Goal: Task Accomplishment & Management: Manage account settings

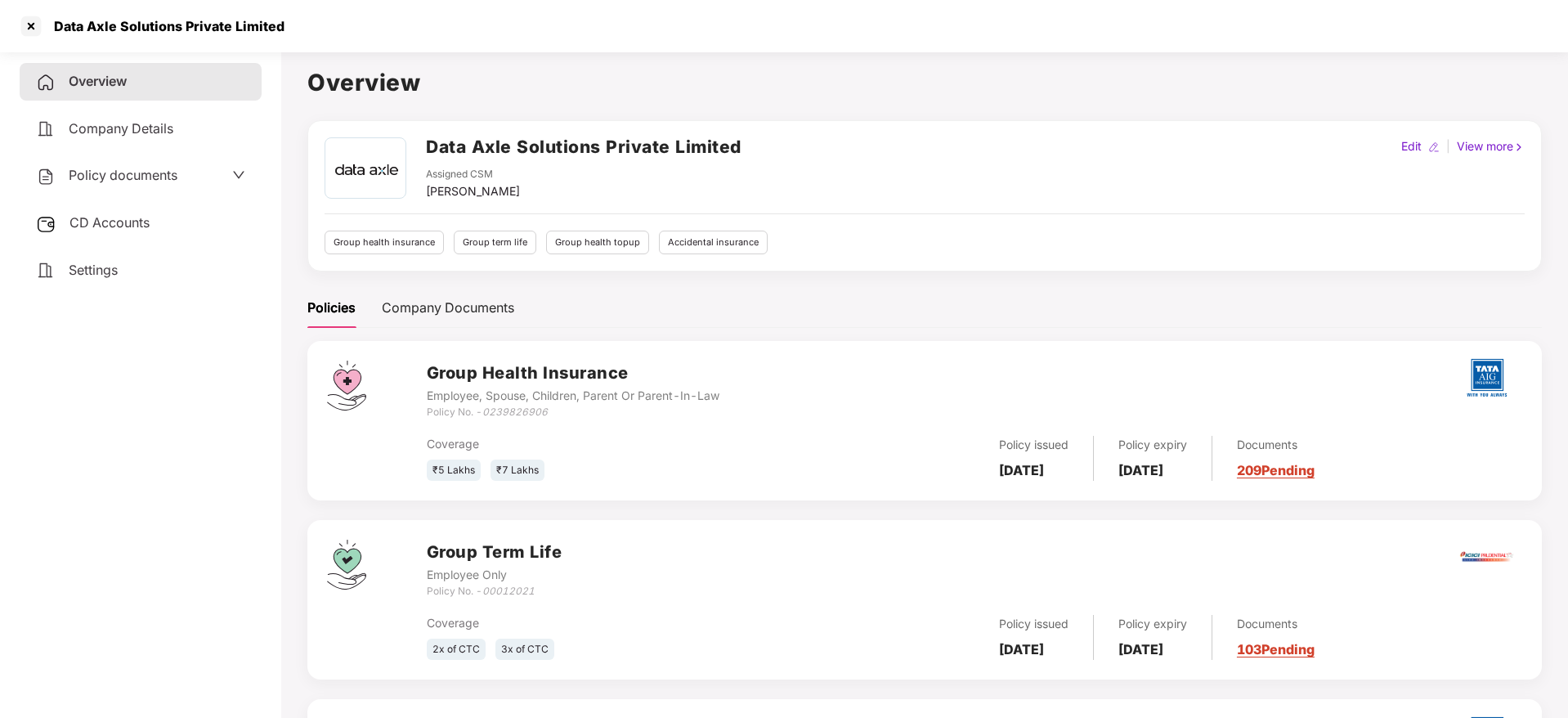
scroll to position [45, 0]
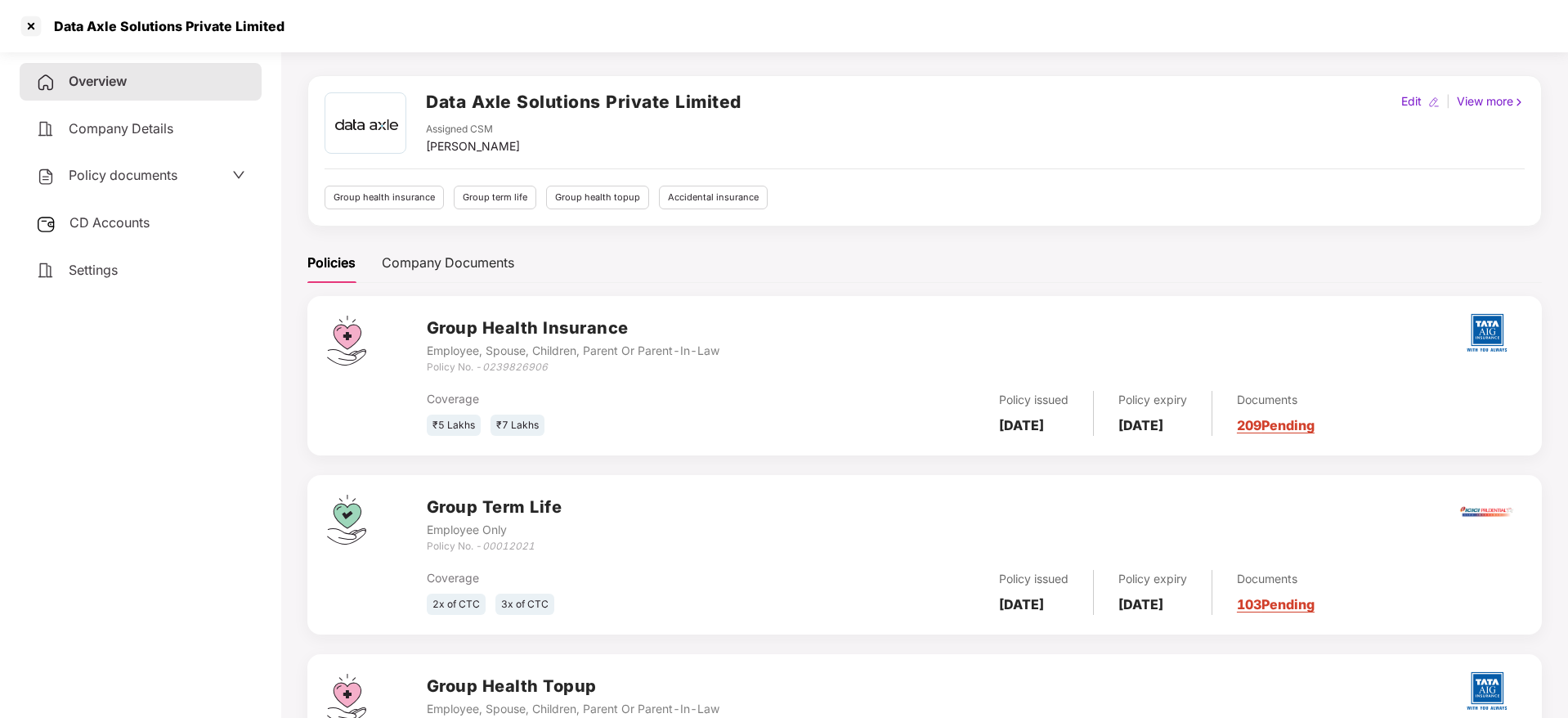
click at [114, 219] on span "CD Accounts" at bounding box center [110, 222] width 80 height 16
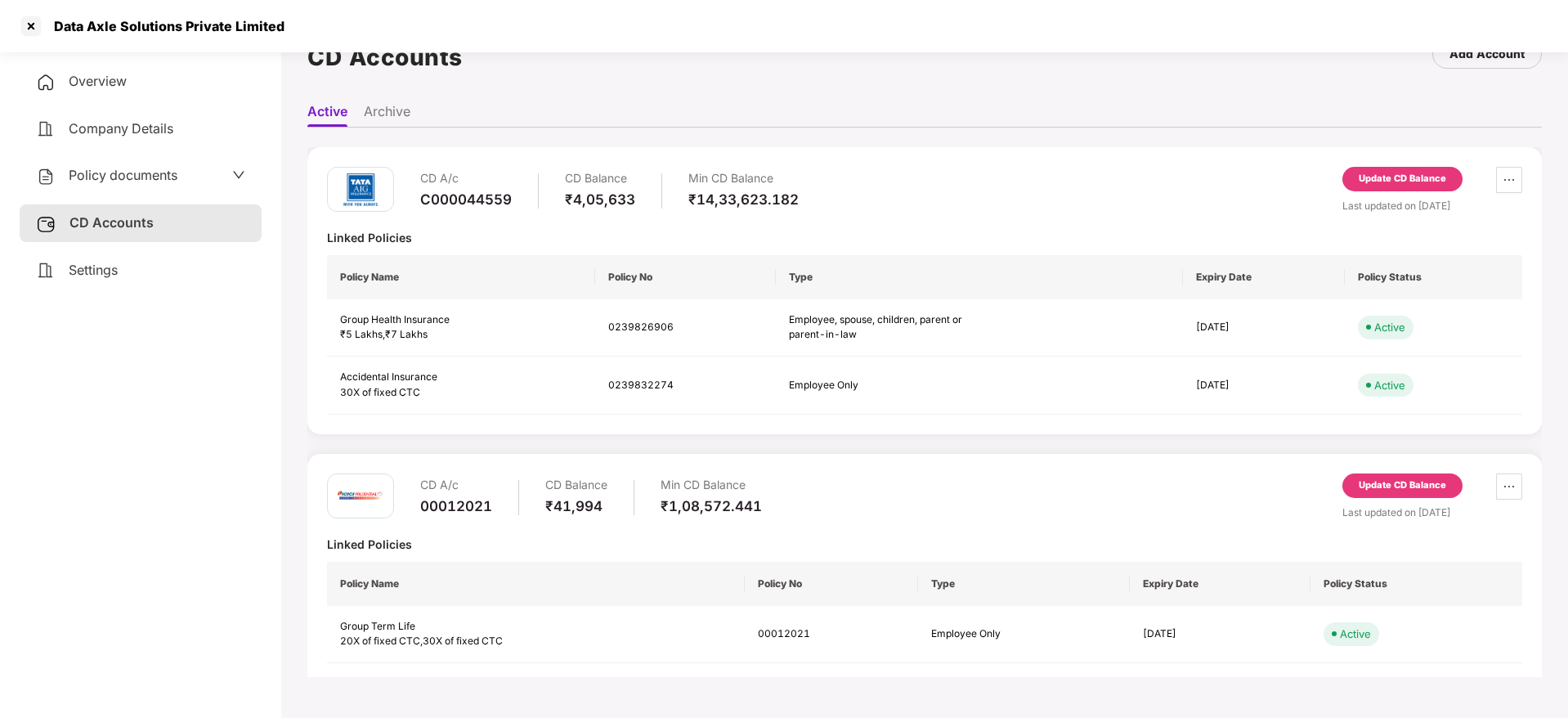
click at [1405, 174] on div "Update CD Balance" at bounding box center [1402, 180] width 88 height 15
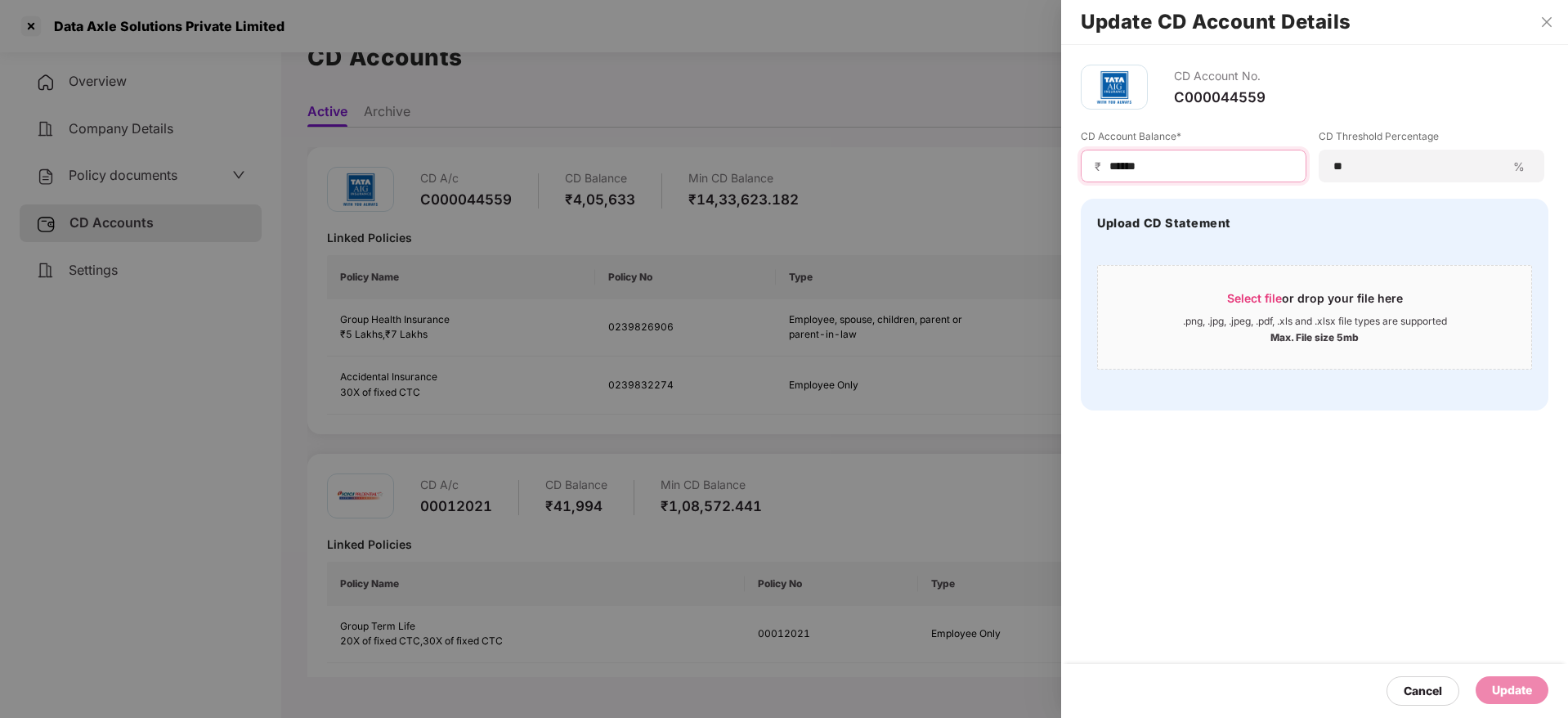
drag, startPoint x: 1219, startPoint y: 160, endPoint x: 878, endPoint y: 117, distance: 343.7
click at [878, 117] on div "Update CD Account Details CD Account No. C000044559 CD Account Balance* ₹ *****…" at bounding box center [784, 359] width 1568 height 718
click at [1274, 286] on span "Select file or drop your file here .png, .jpg, .jpeg, .pdf, .xls and .xlsx file…" at bounding box center [1314, 316] width 434 height 78
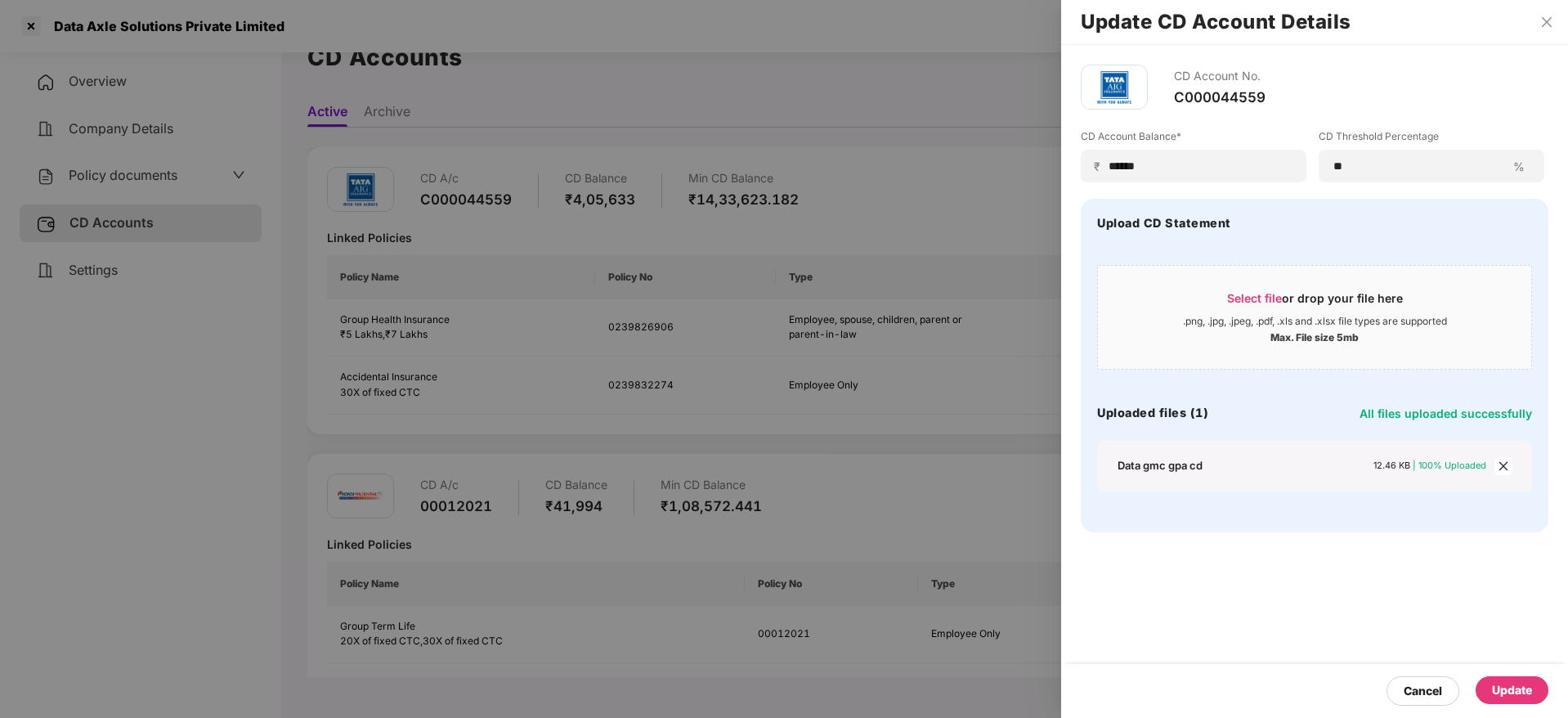
click at [1530, 690] on div "Update" at bounding box center [1511, 690] width 40 height 18
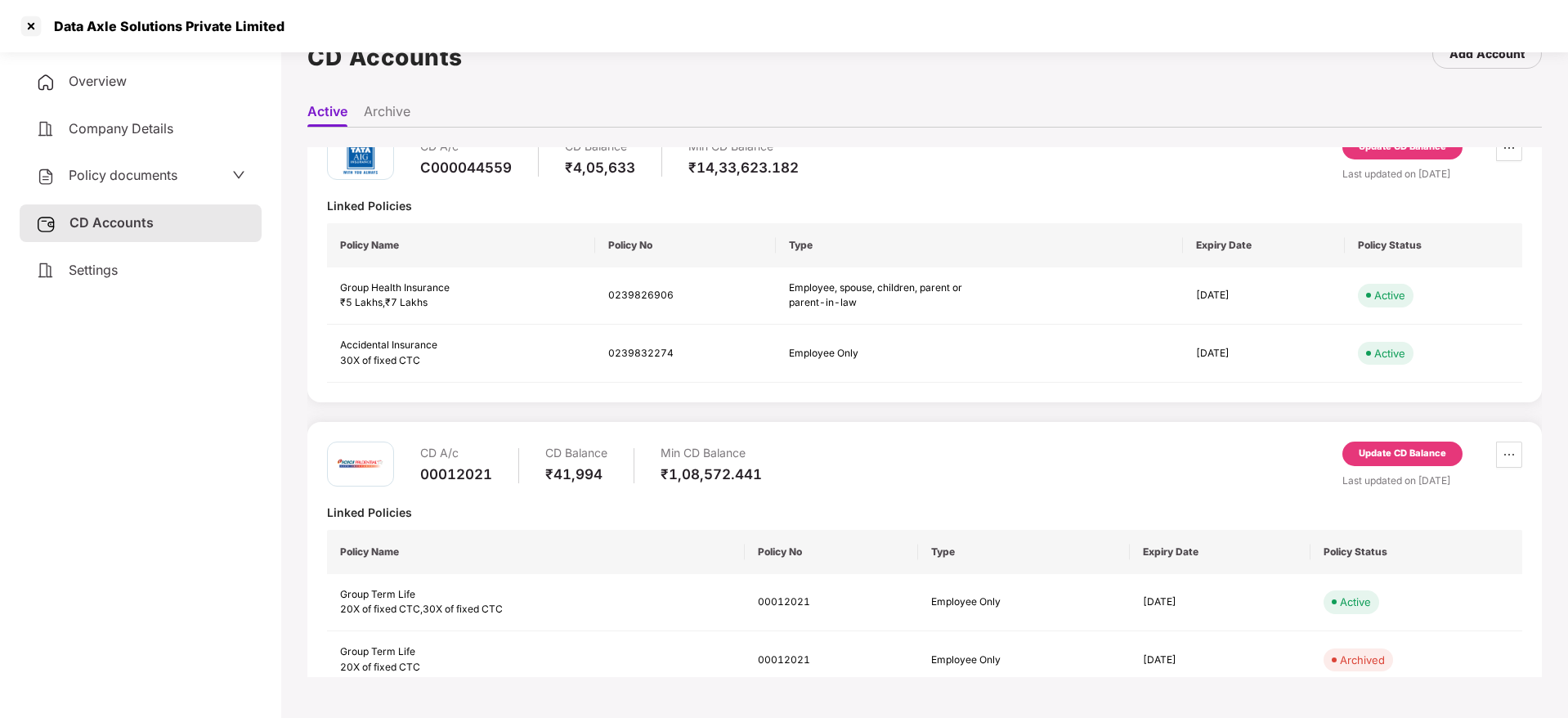
scroll to position [83, 0]
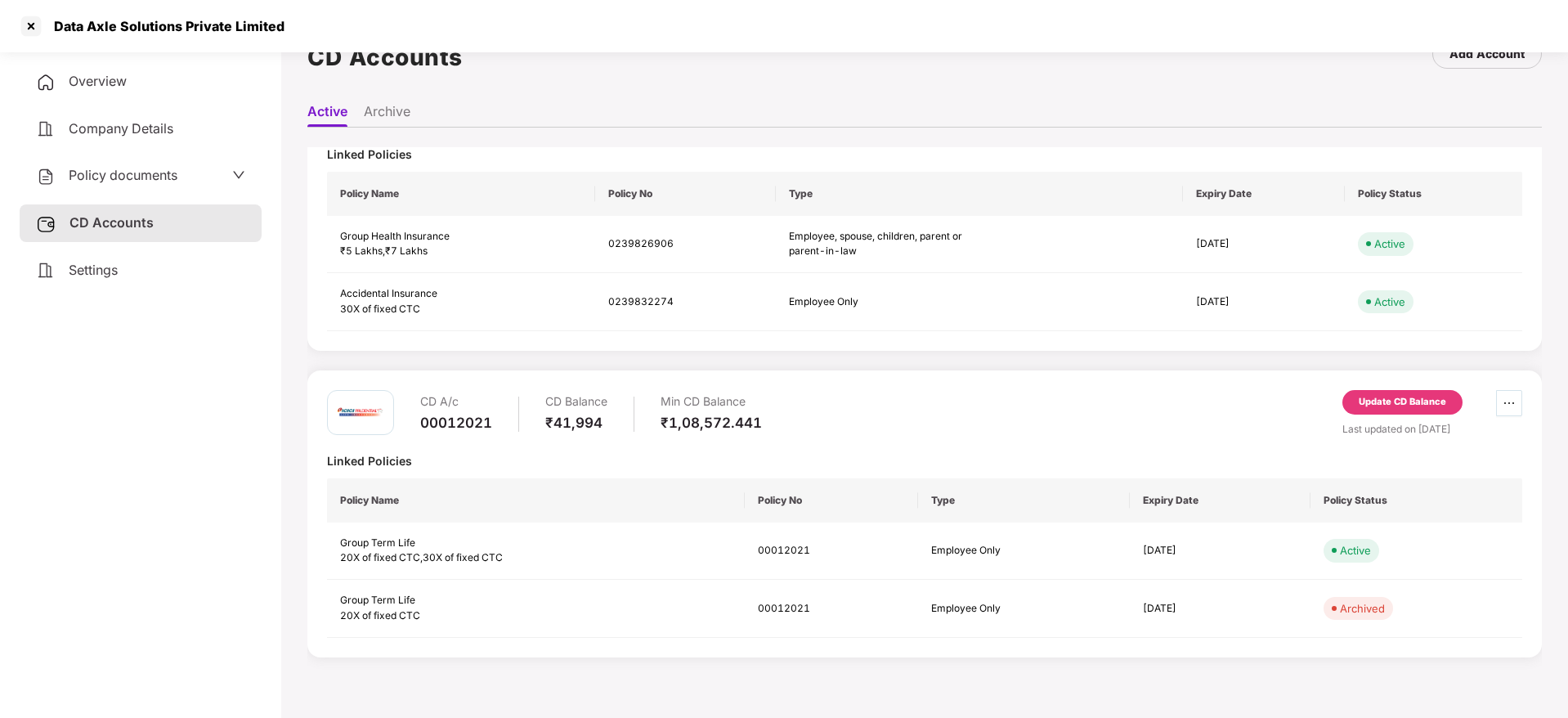
click at [1510, 399] on icon "ellipsis" at bounding box center [1509, 403] width 13 height 13
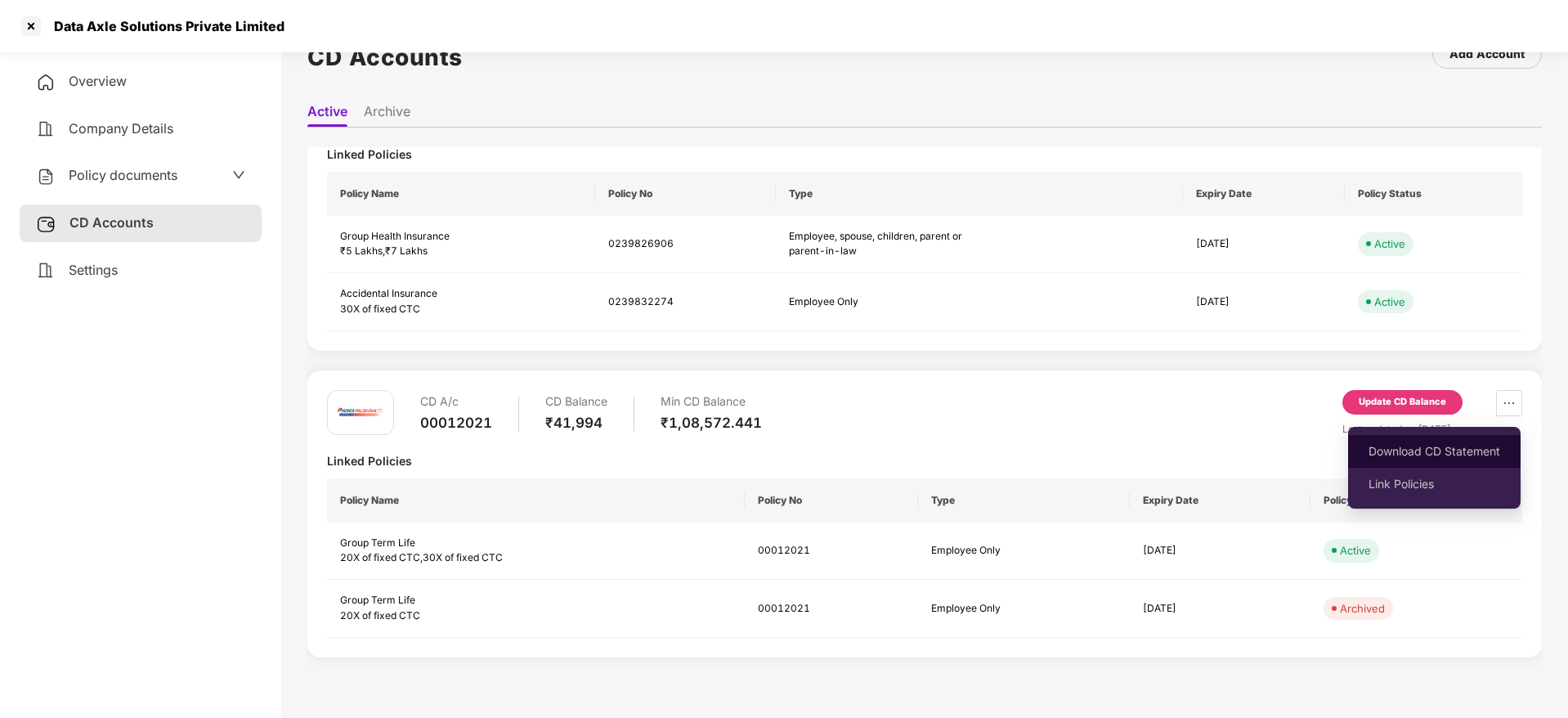
click at [1423, 455] on span "Download CD Statement" at bounding box center [1434, 451] width 131 height 18
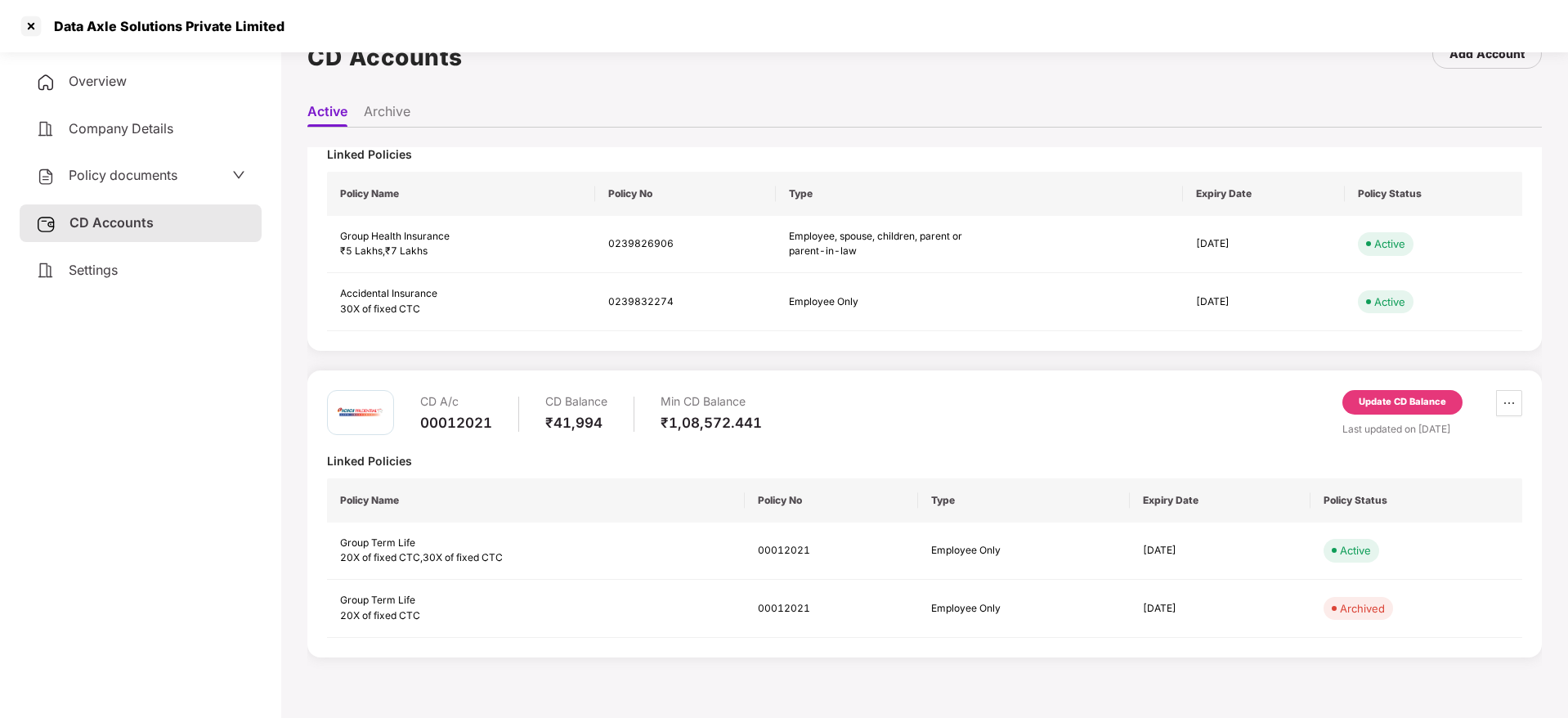
click at [1392, 402] on div "Update CD Balance" at bounding box center [1402, 402] width 88 height 15
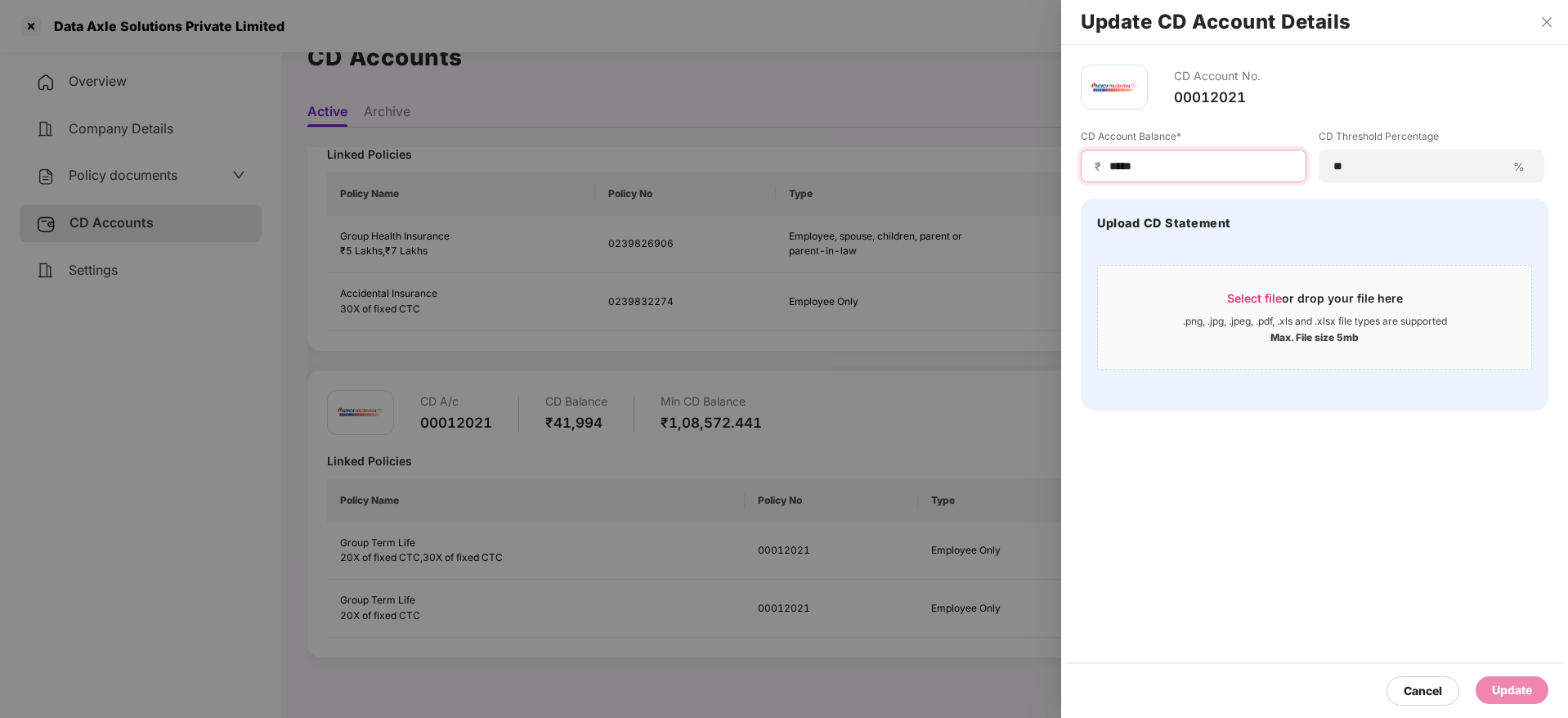
drag, startPoint x: 1218, startPoint y: 162, endPoint x: 898, endPoint y: 114, distance: 323.6
click at [898, 114] on div "Update CD Account Details CD Account No. 00012021 CD Account Balance* ₹ ***** C…" at bounding box center [784, 359] width 1568 height 718
paste input "*"
type input "******"
click at [1254, 299] on span "Select file" at bounding box center [1254, 298] width 55 height 14
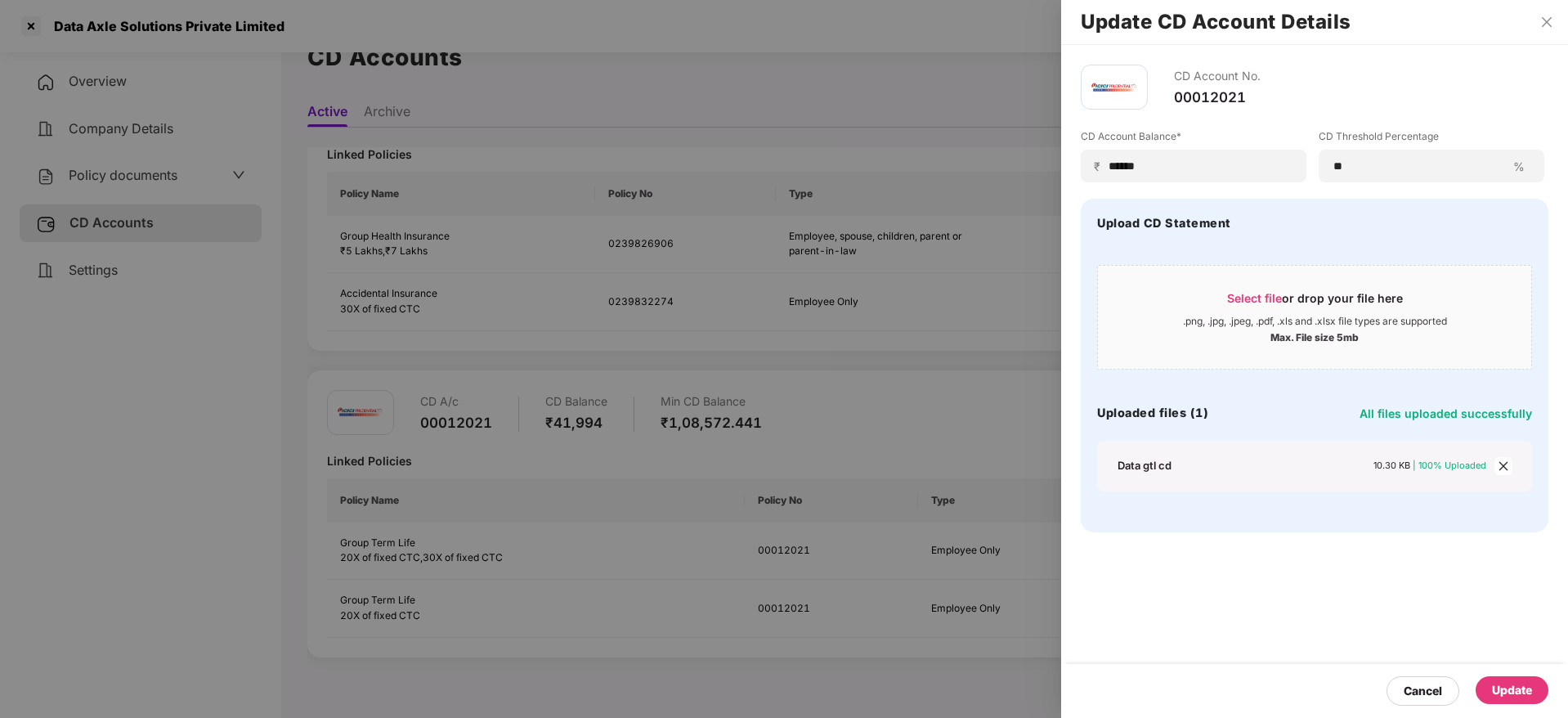
drag, startPoint x: 1503, startPoint y: 687, endPoint x: 1503, endPoint y: 675, distance: 12.0
click at [1503, 687] on div "Update" at bounding box center [1511, 690] width 40 height 18
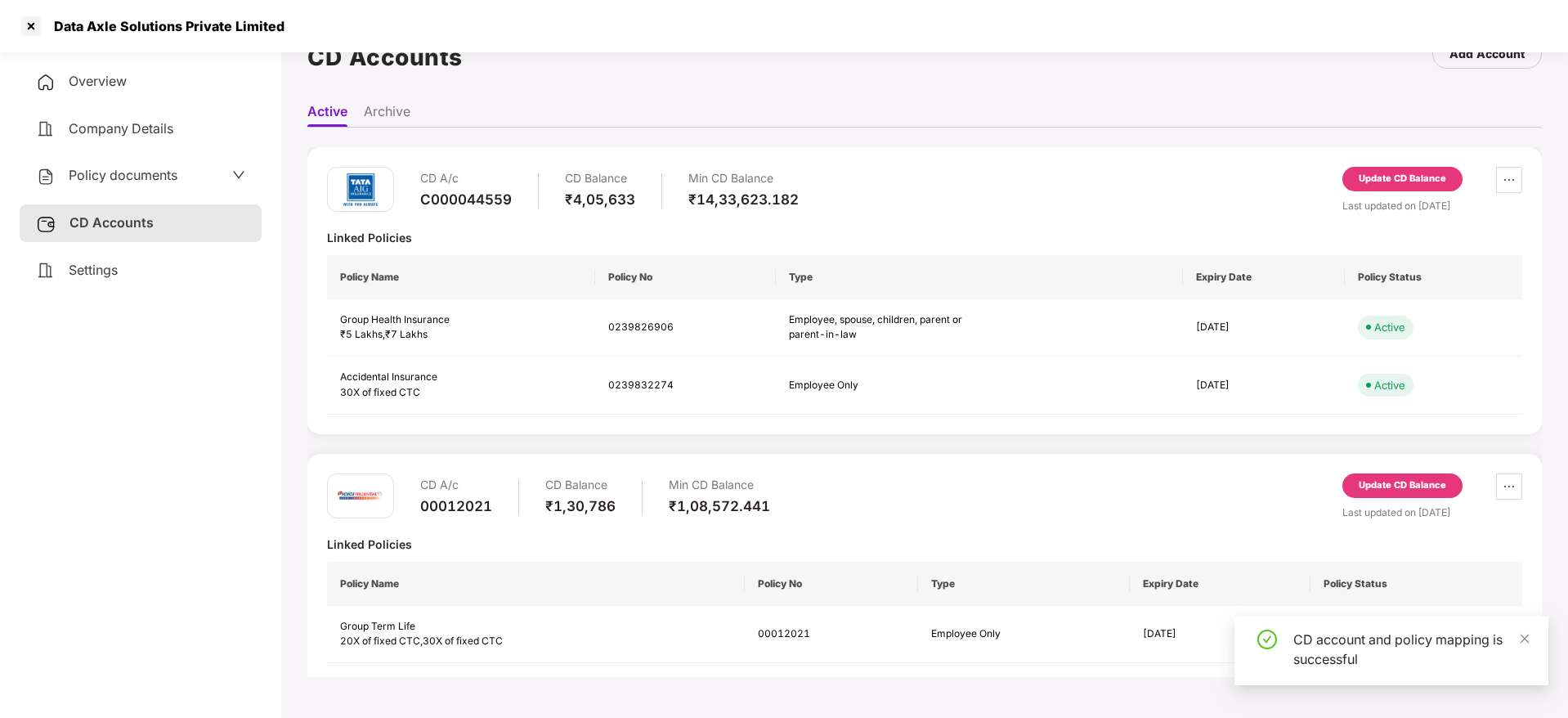
click at [94, 75] on span "Overview" at bounding box center [97, 80] width 58 height 16
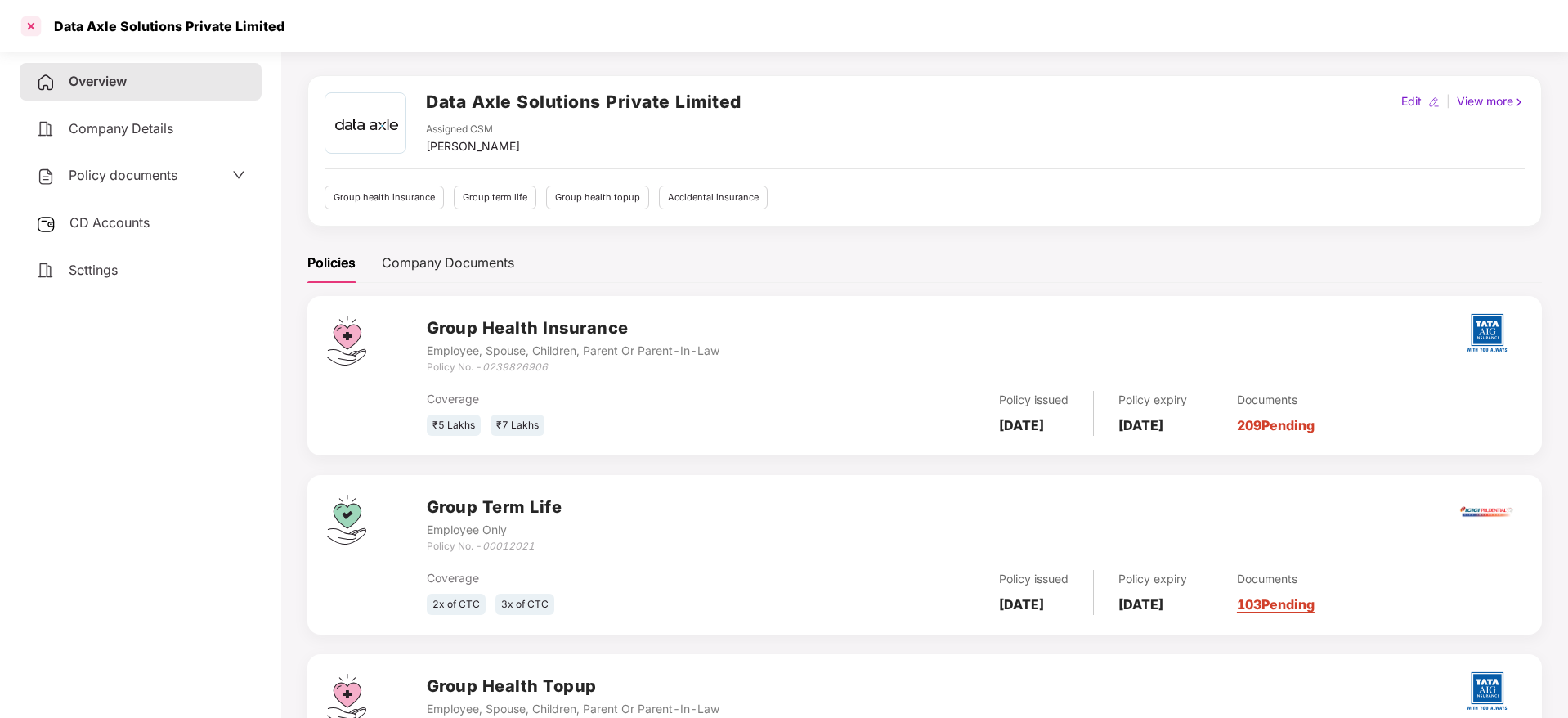
click at [34, 27] on div at bounding box center [31, 26] width 26 height 26
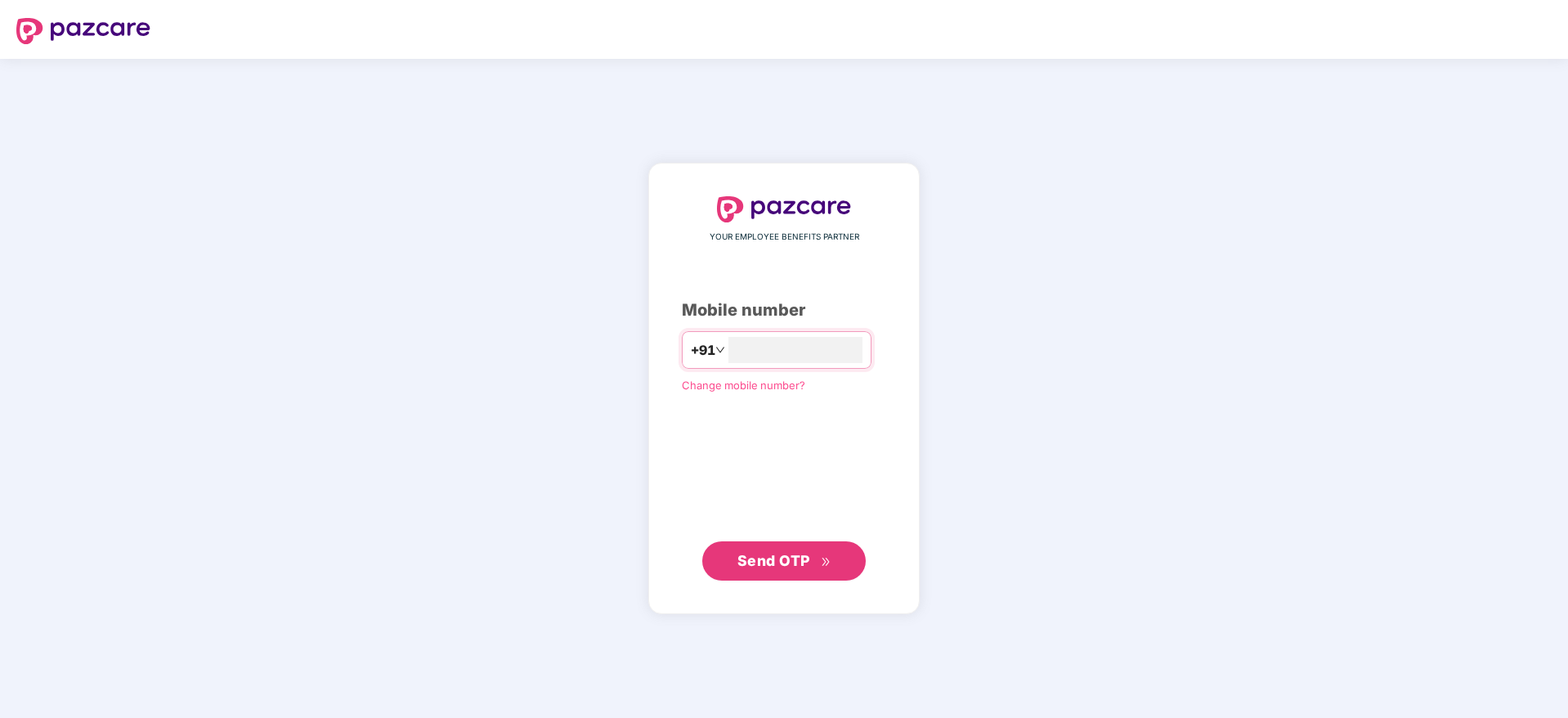
scroll to position [0, 0]
click at [766, 354] on input "number" at bounding box center [795, 350] width 134 height 26
type input "**********"
click at [756, 577] on button "Send OTP" at bounding box center [783, 561] width 163 height 40
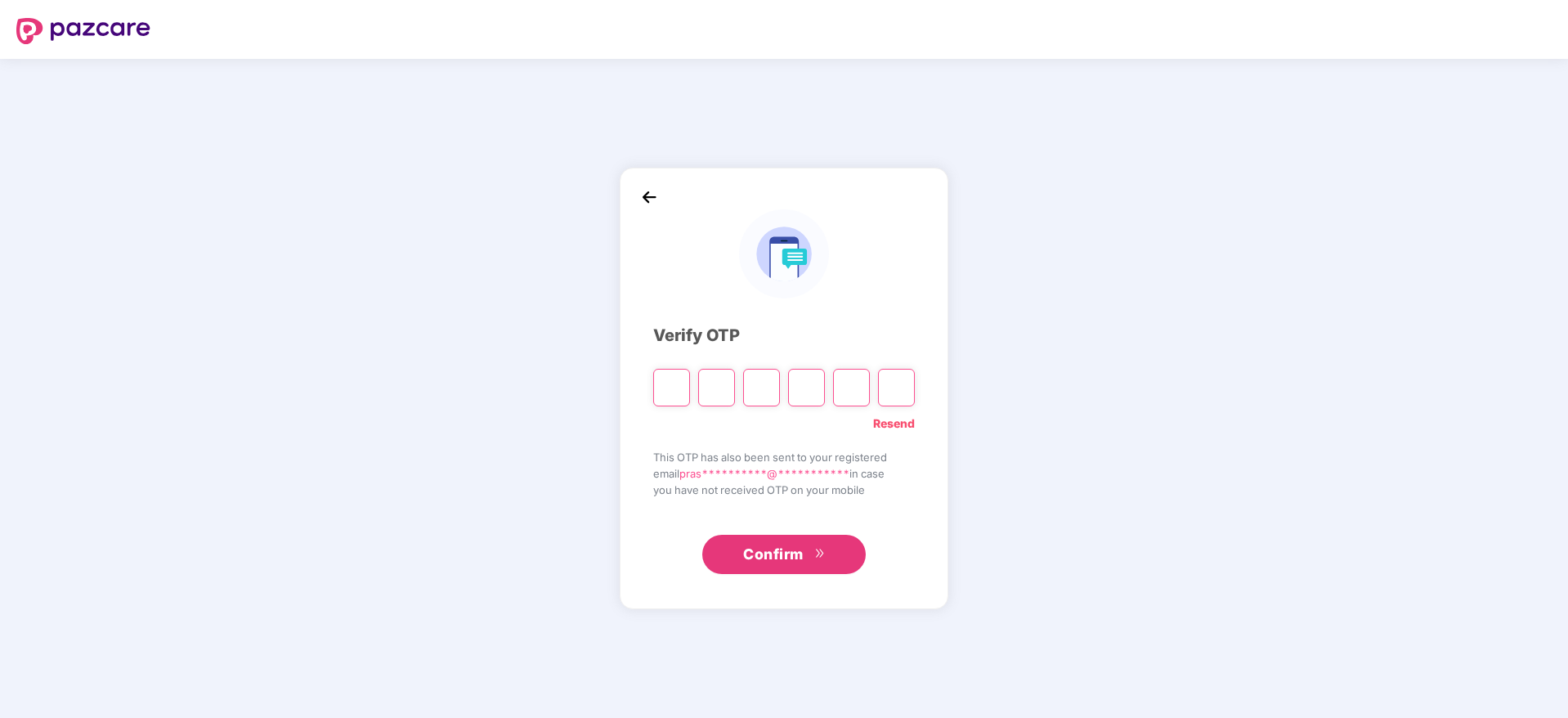
type input "*"
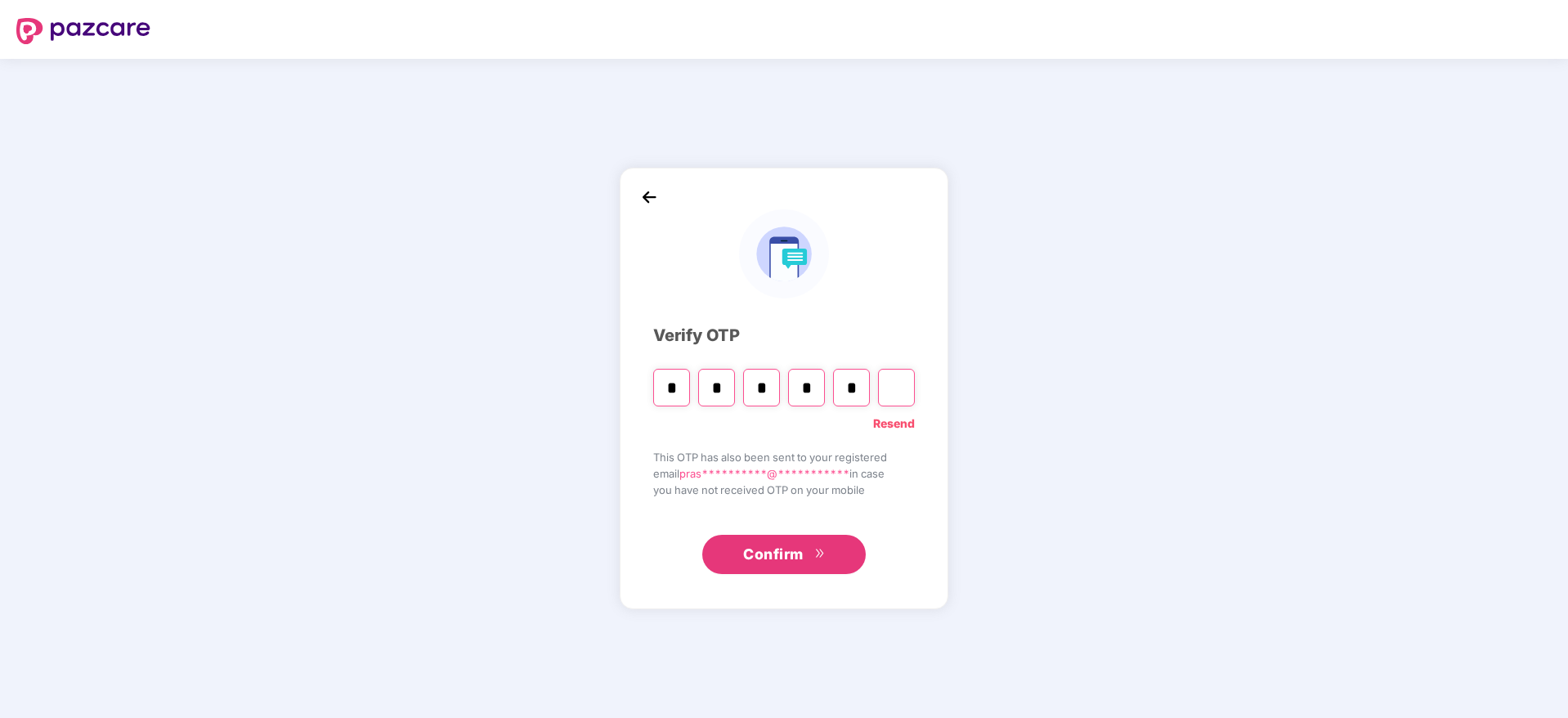
type input "*"
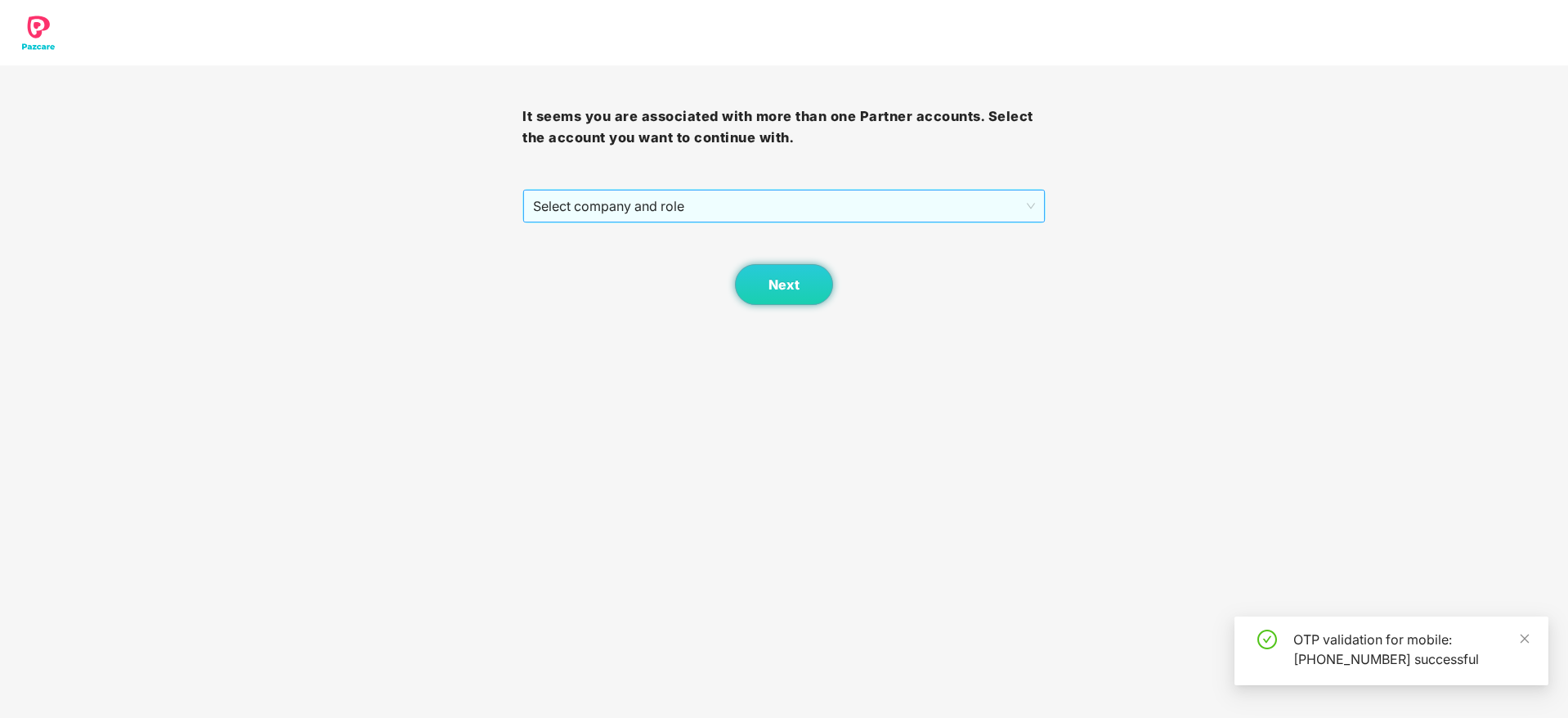
click at [682, 207] on span "Select company and role" at bounding box center [783, 206] width 501 height 31
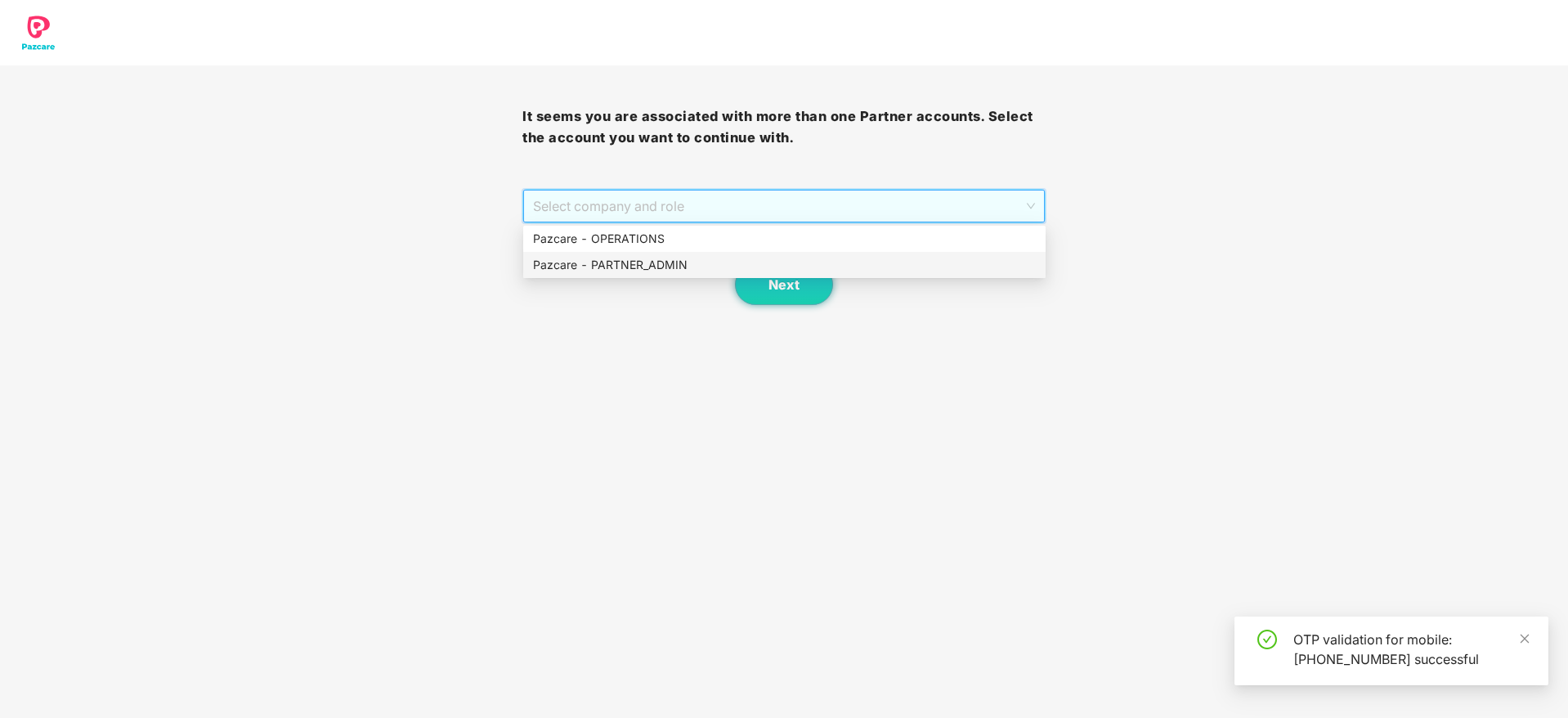
click at [682, 282] on div "Next" at bounding box center [783, 264] width 522 height 82
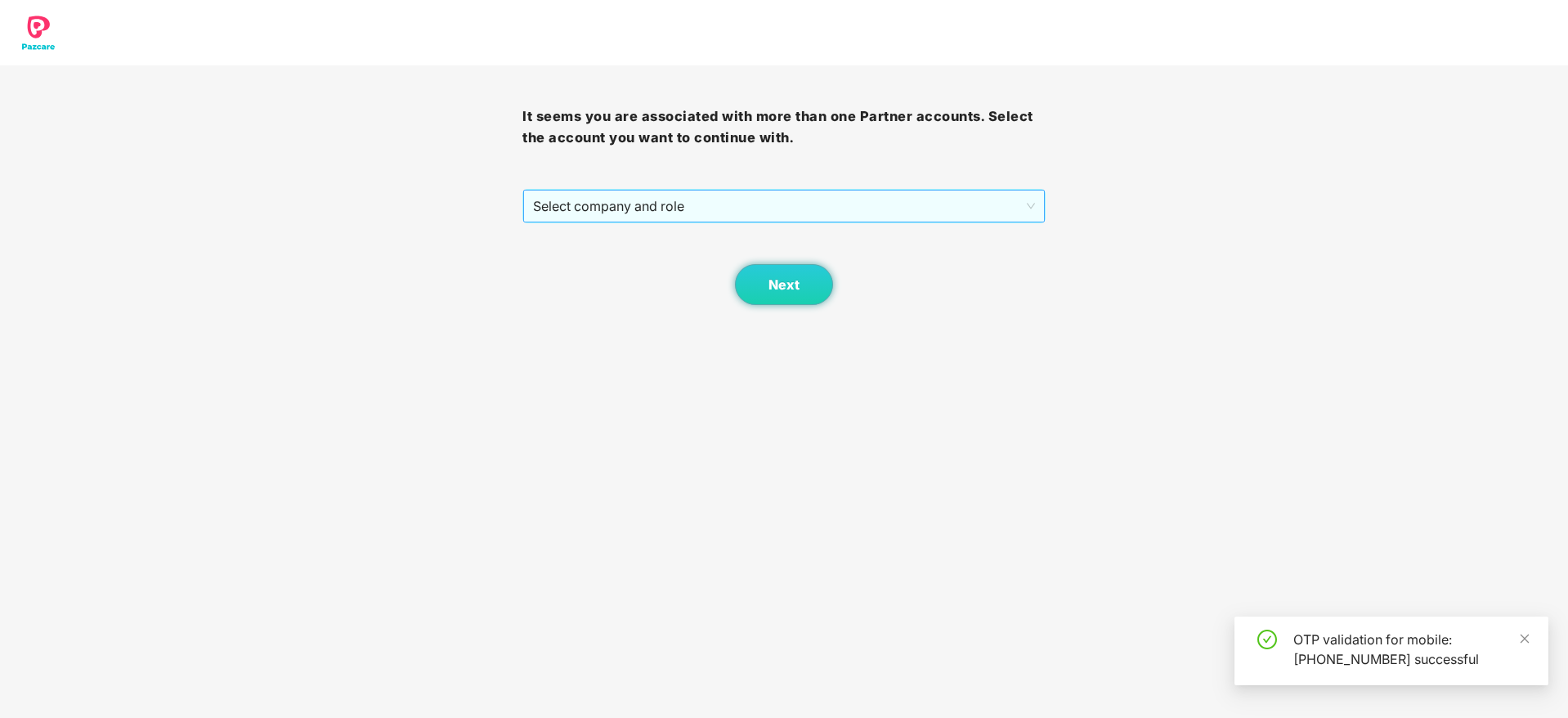
click at [694, 219] on span "Select company and role" at bounding box center [783, 206] width 501 height 31
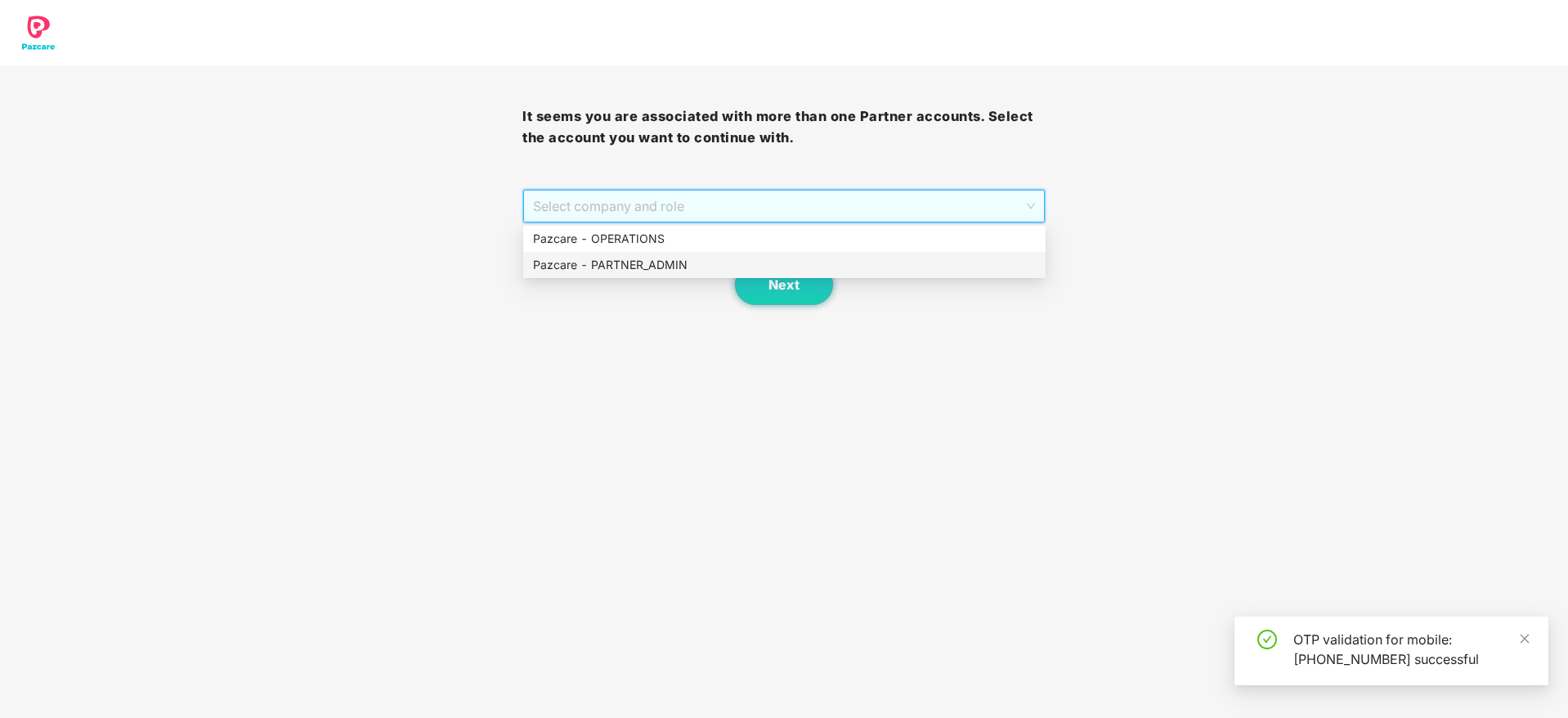
click at [671, 265] on div "Pazcare - PARTNER_ADMIN" at bounding box center [784, 265] width 503 height 18
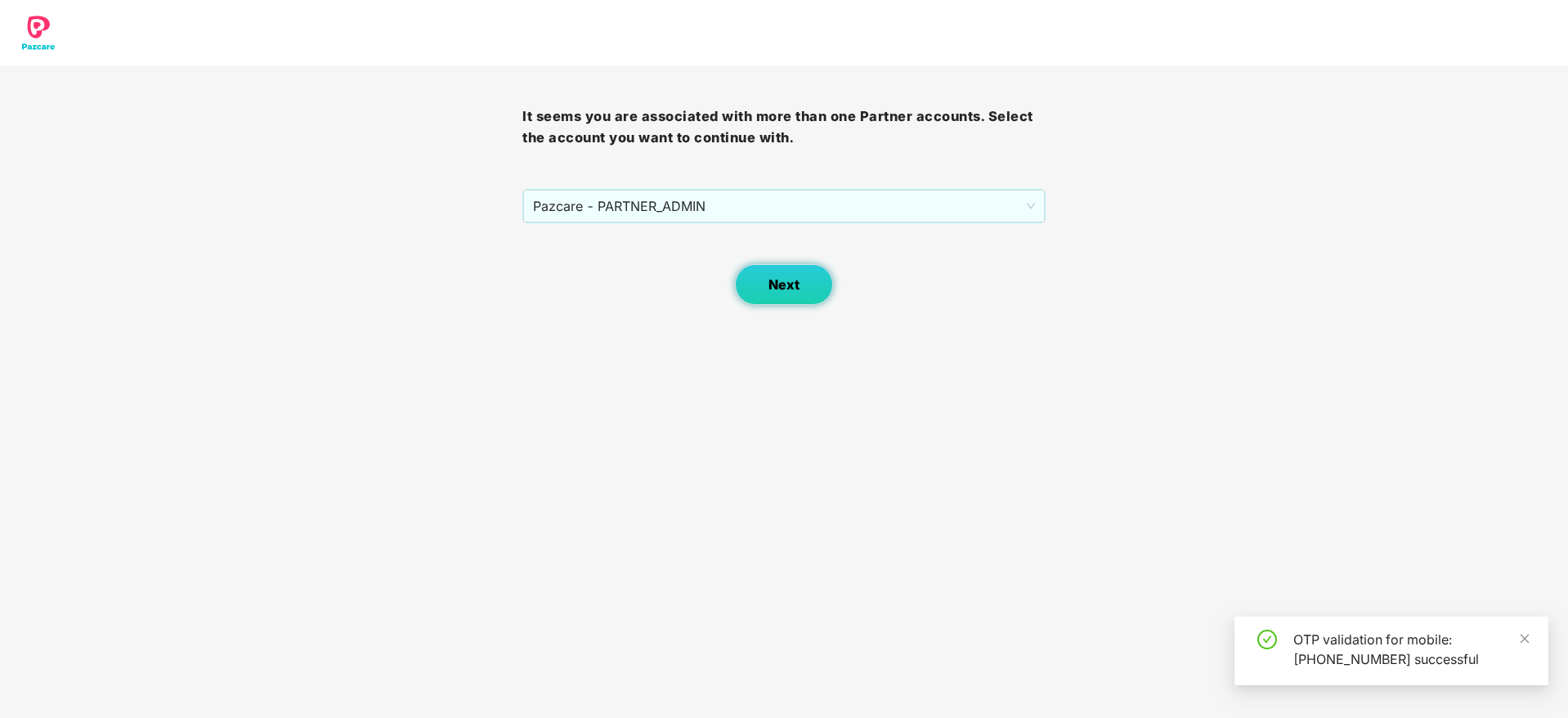
click at [775, 274] on button "Next" at bounding box center [784, 284] width 98 height 41
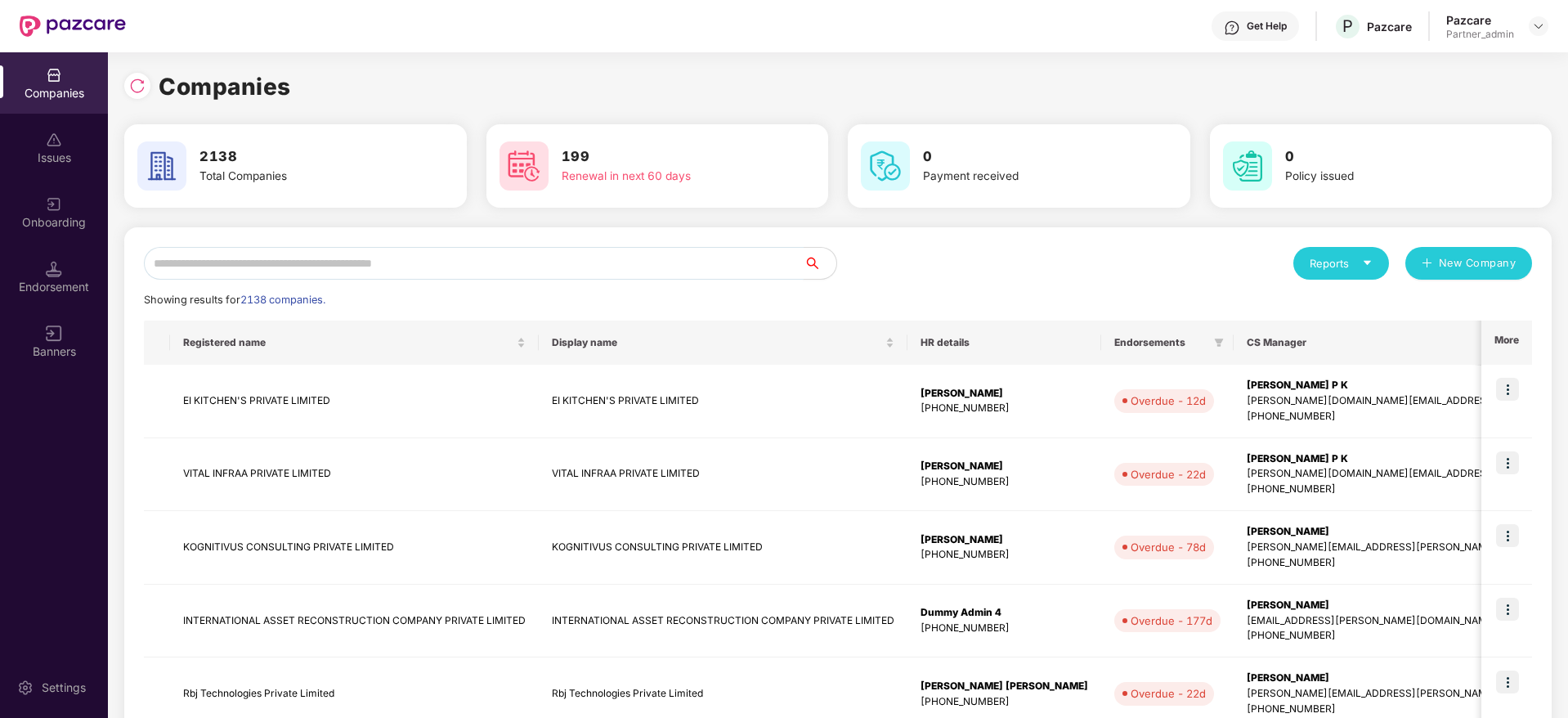
click at [452, 263] on input "text" at bounding box center [473, 263] width 659 height 33
paste input "**********"
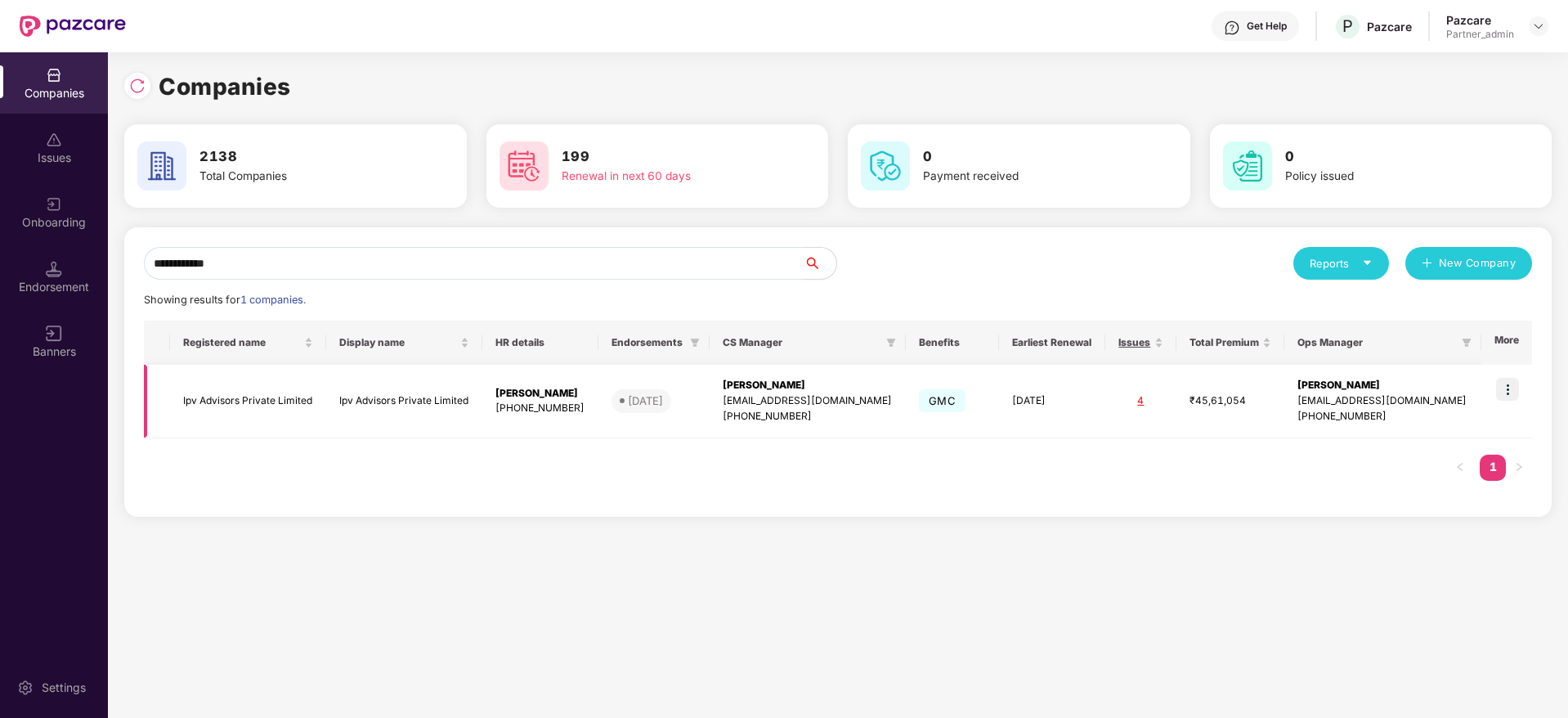
type input "**********"
click at [1513, 389] on img at bounding box center [1508, 389] width 23 height 23
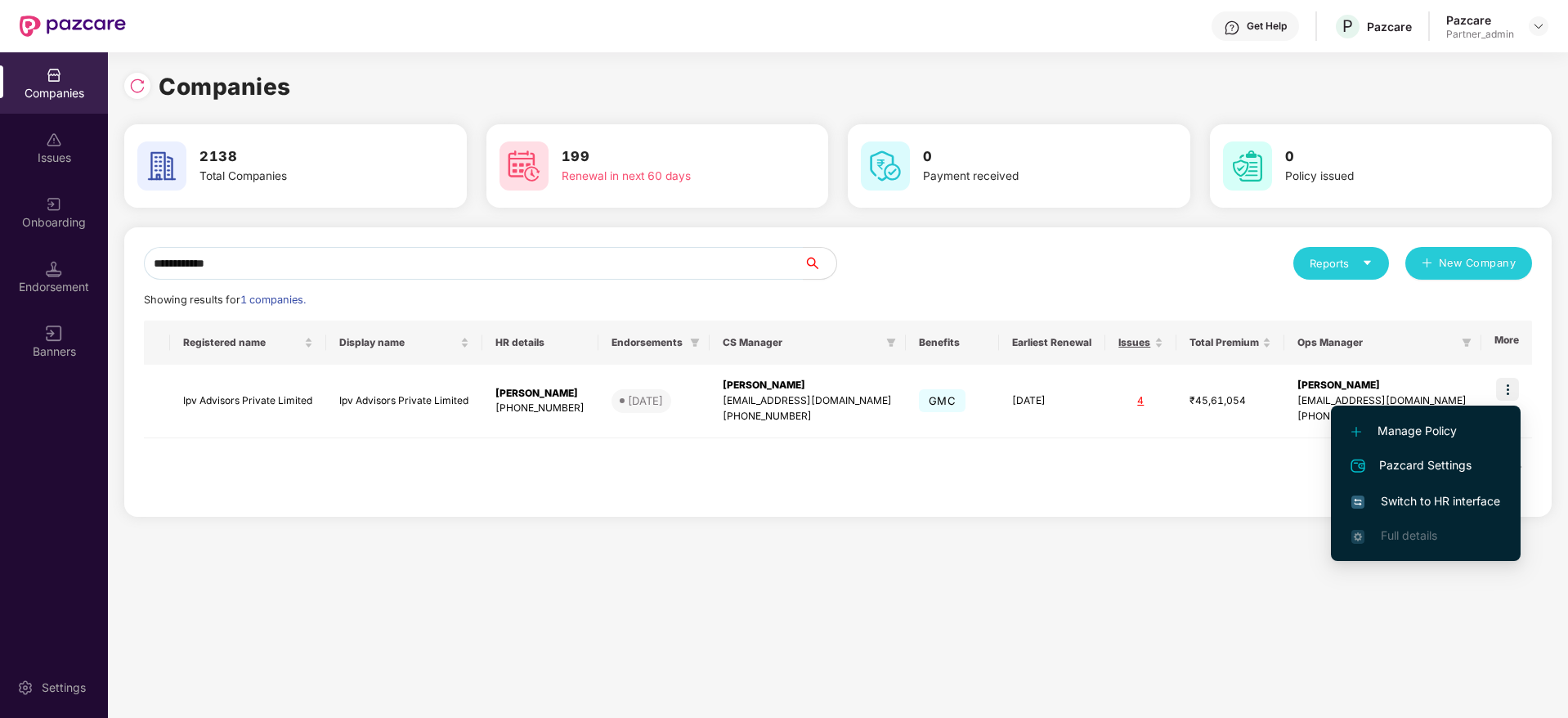
click at [1408, 502] on span "Switch to HR interface" at bounding box center [1425, 501] width 149 height 18
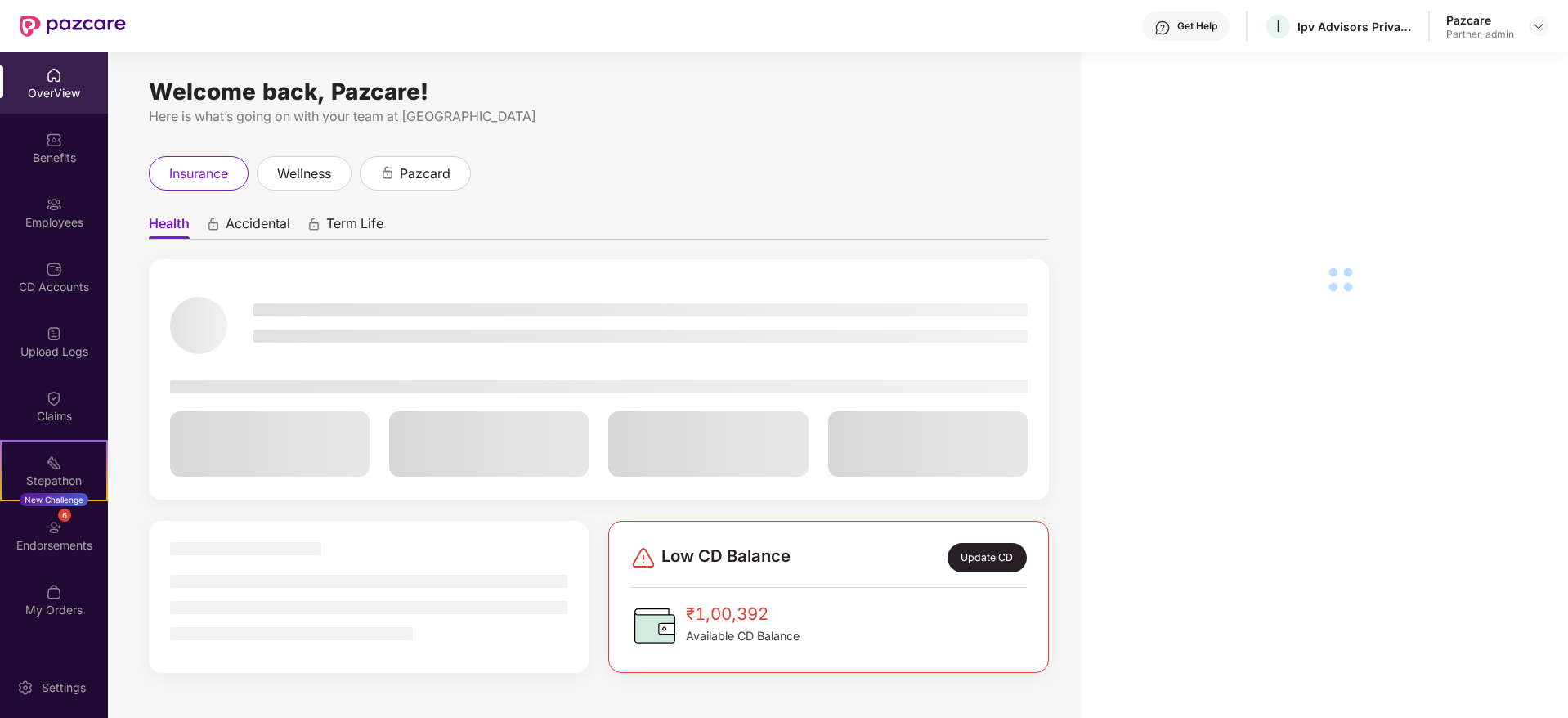
click at [48, 550] on div "Endorsements" at bounding box center [54, 545] width 108 height 16
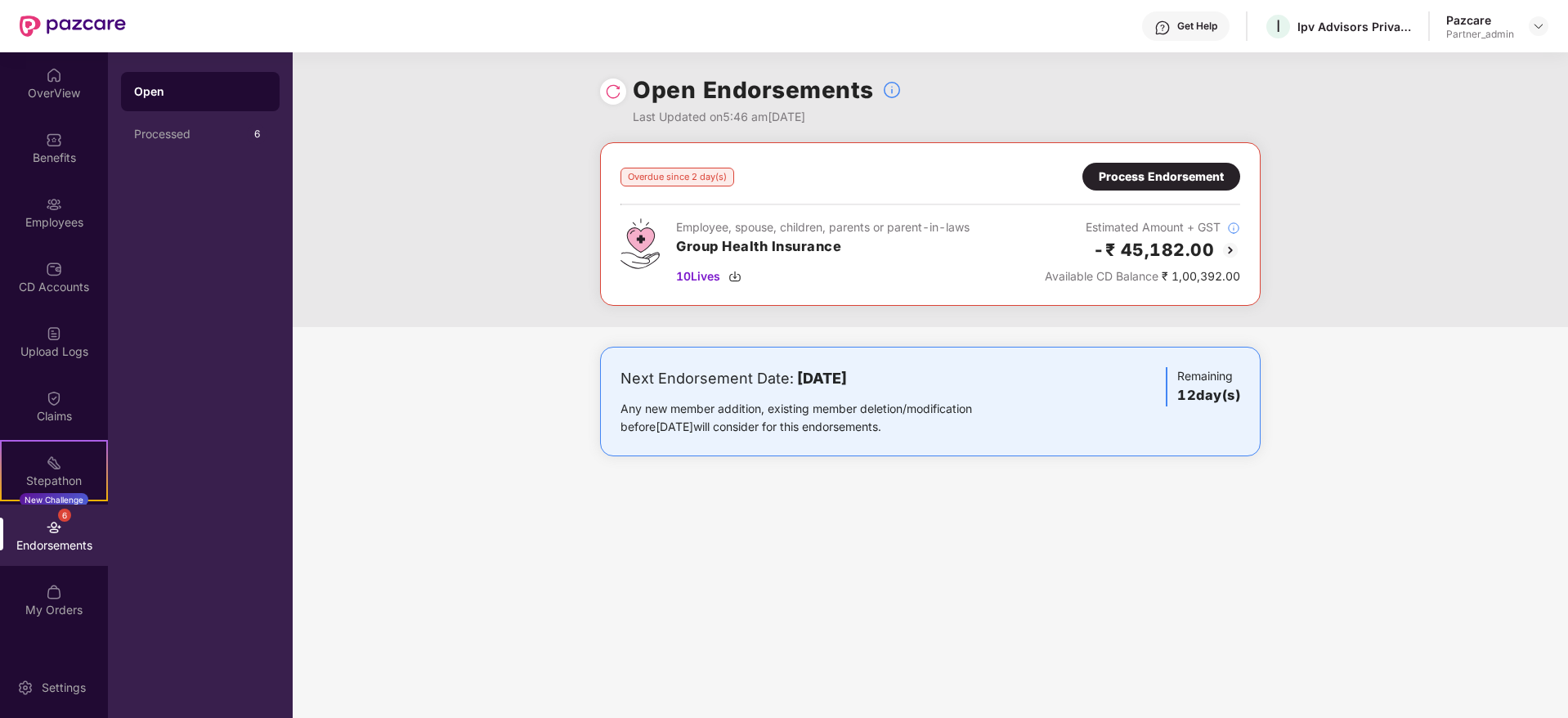
click at [1175, 173] on div "Process Endorsement" at bounding box center [1161, 176] width 125 height 18
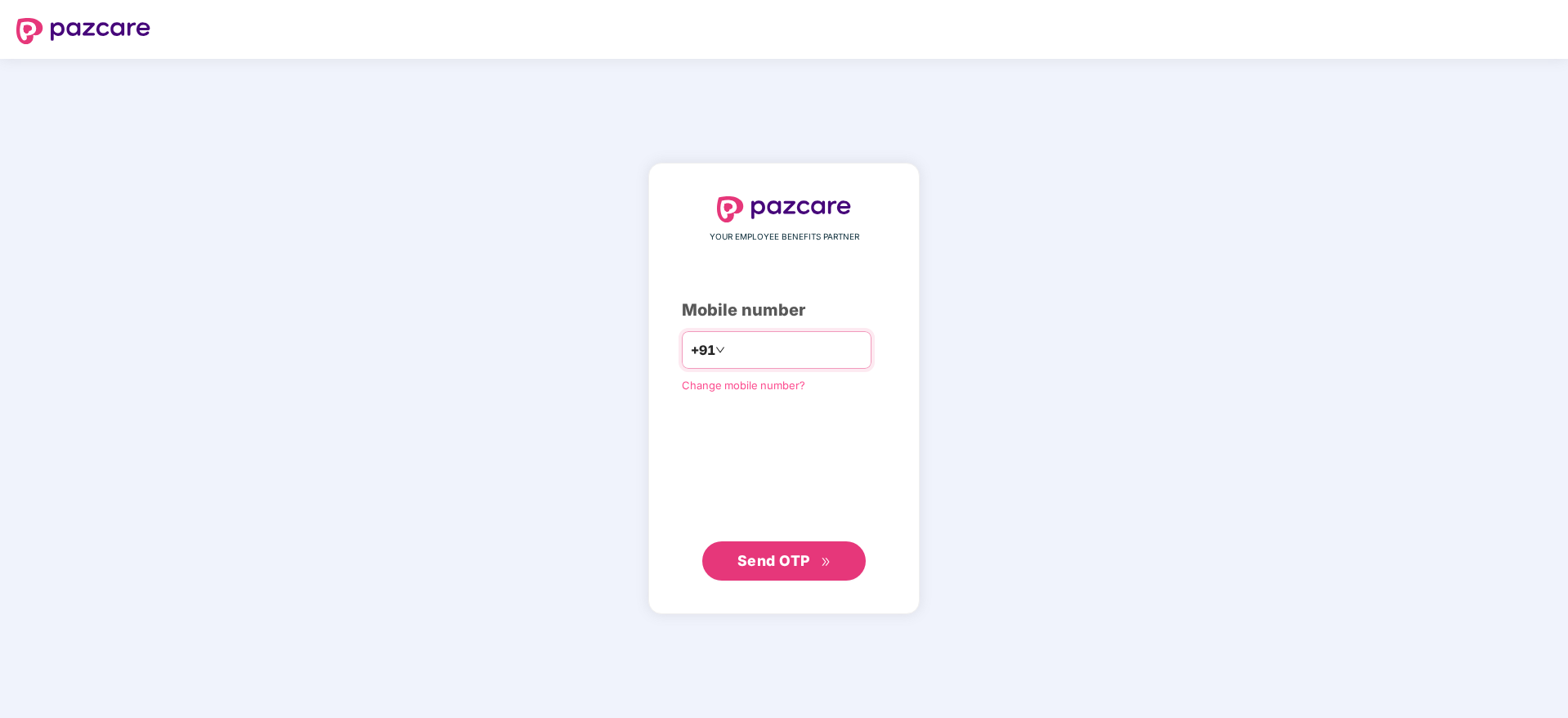
click at [740, 362] on input "number" at bounding box center [795, 350] width 134 height 26
type input "**********"
click at [759, 555] on span "Send OTP" at bounding box center [774, 559] width 73 height 17
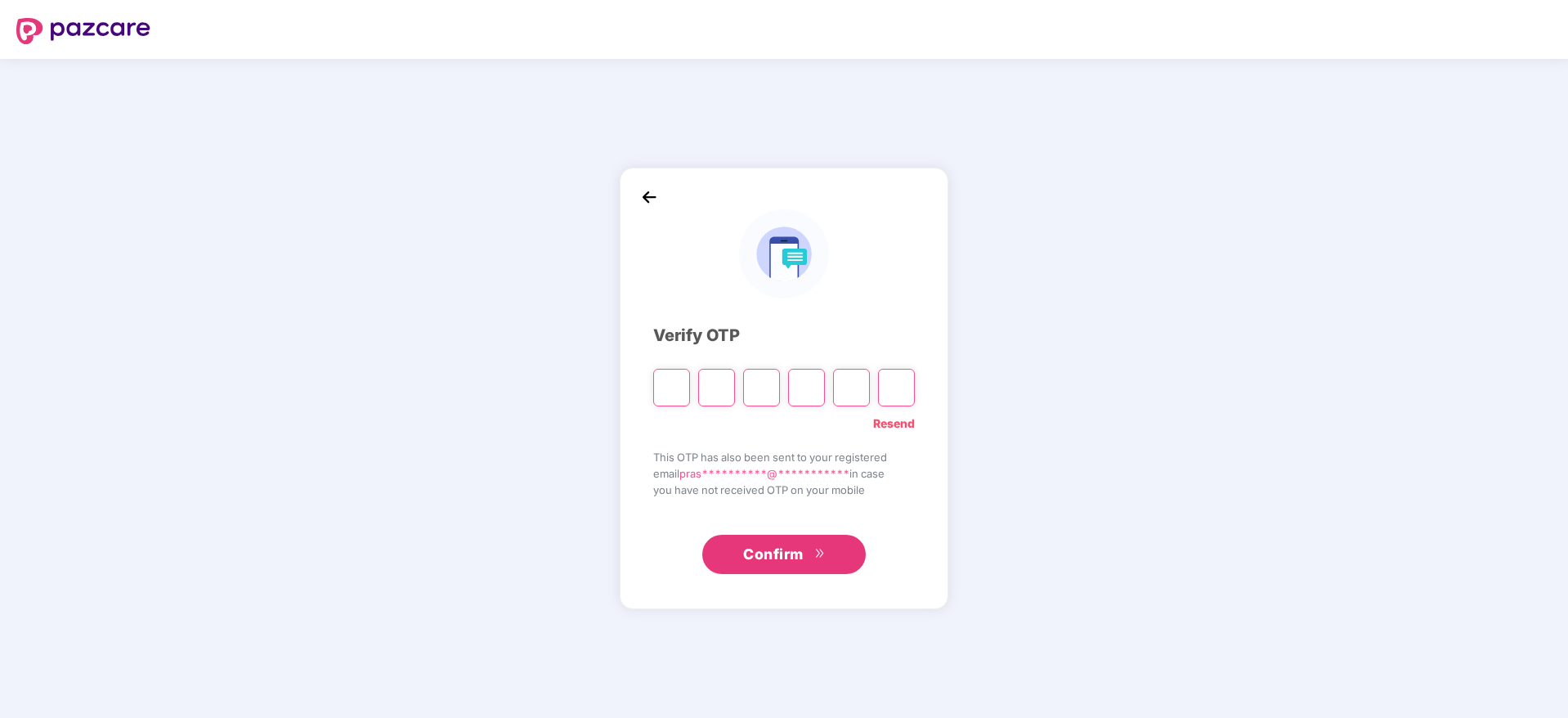
type input "*"
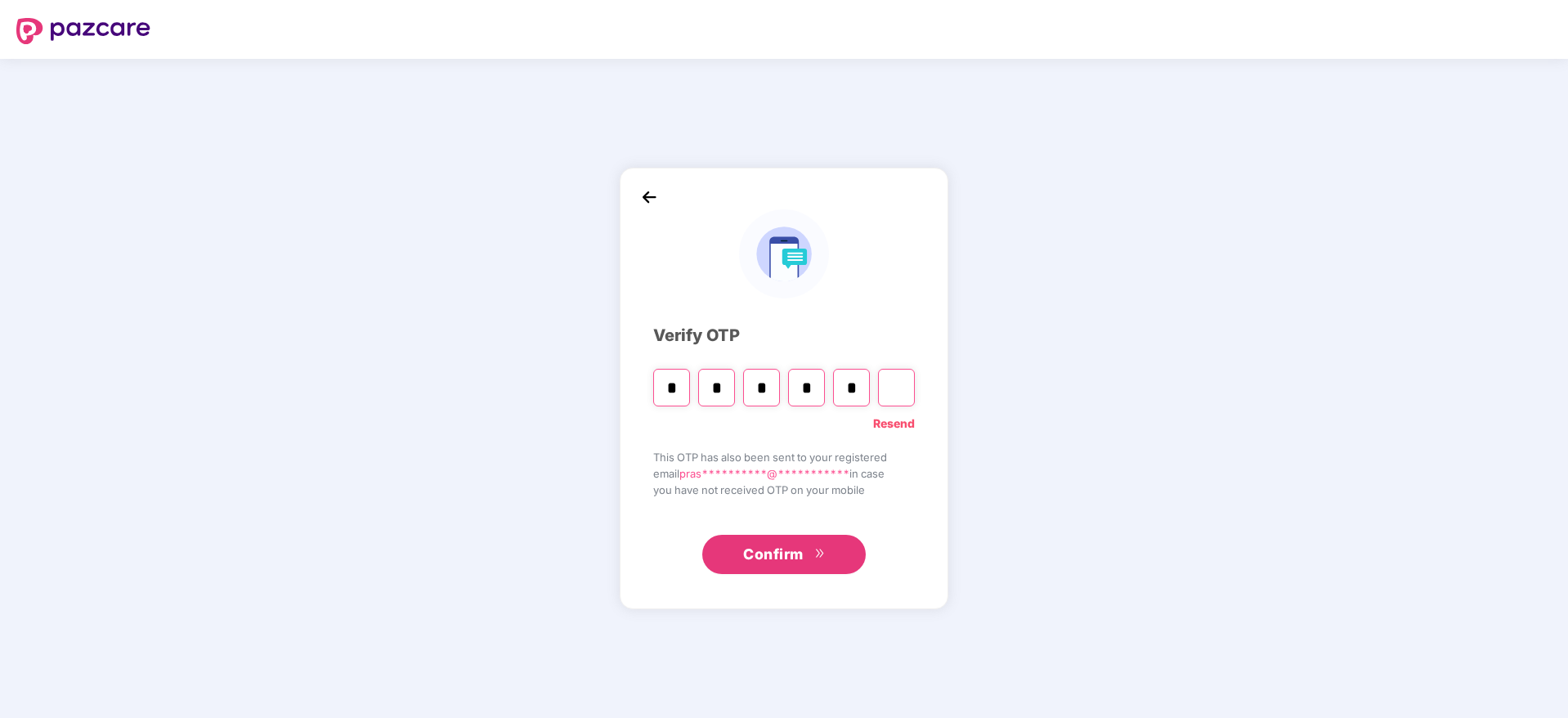
type input "*"
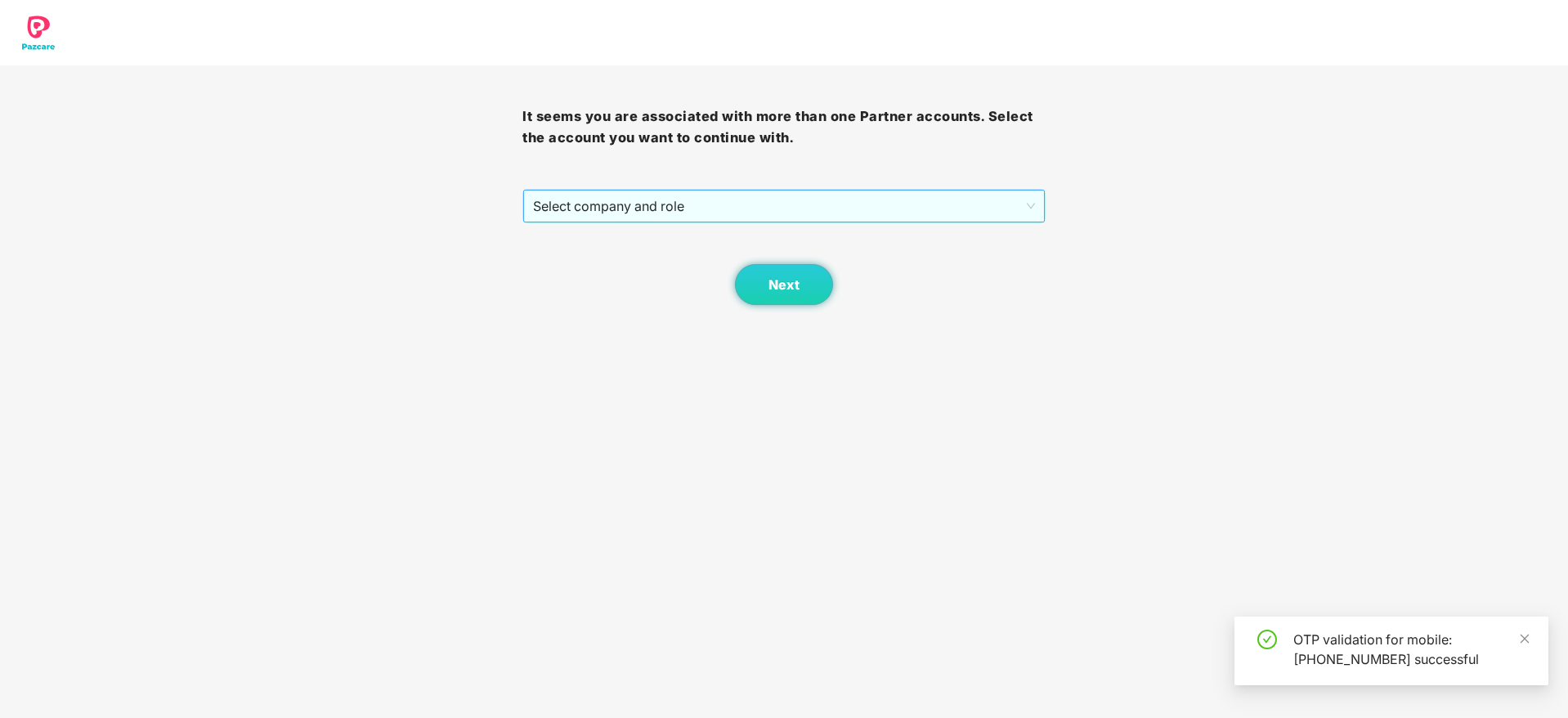
click at [719, 209] on span "Select company and role" at bounding box center [783, 206] width 501 height 31
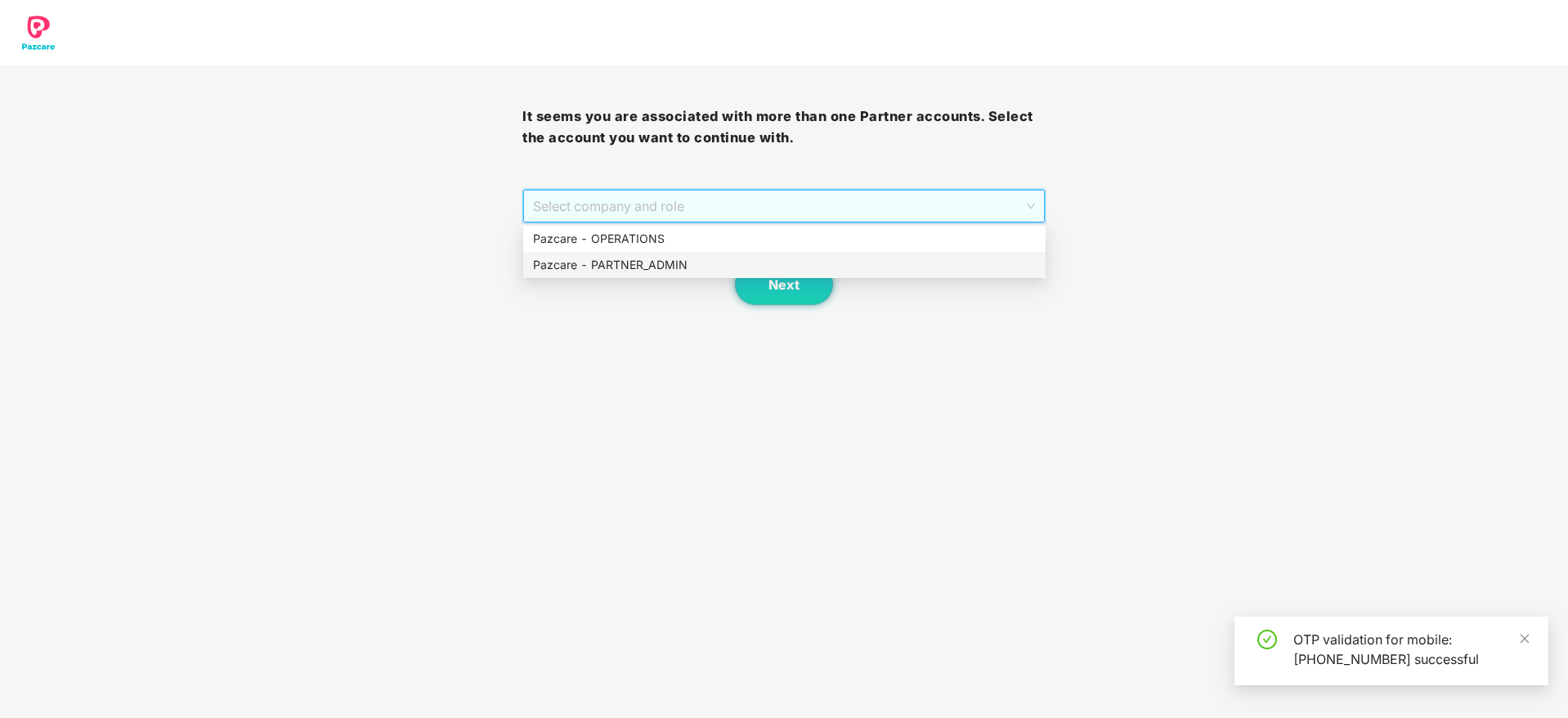
click at [707, 266] on div "Pazcare - PARTNER_ADMIN" at bounding box center [784, 265] width 503 height 18
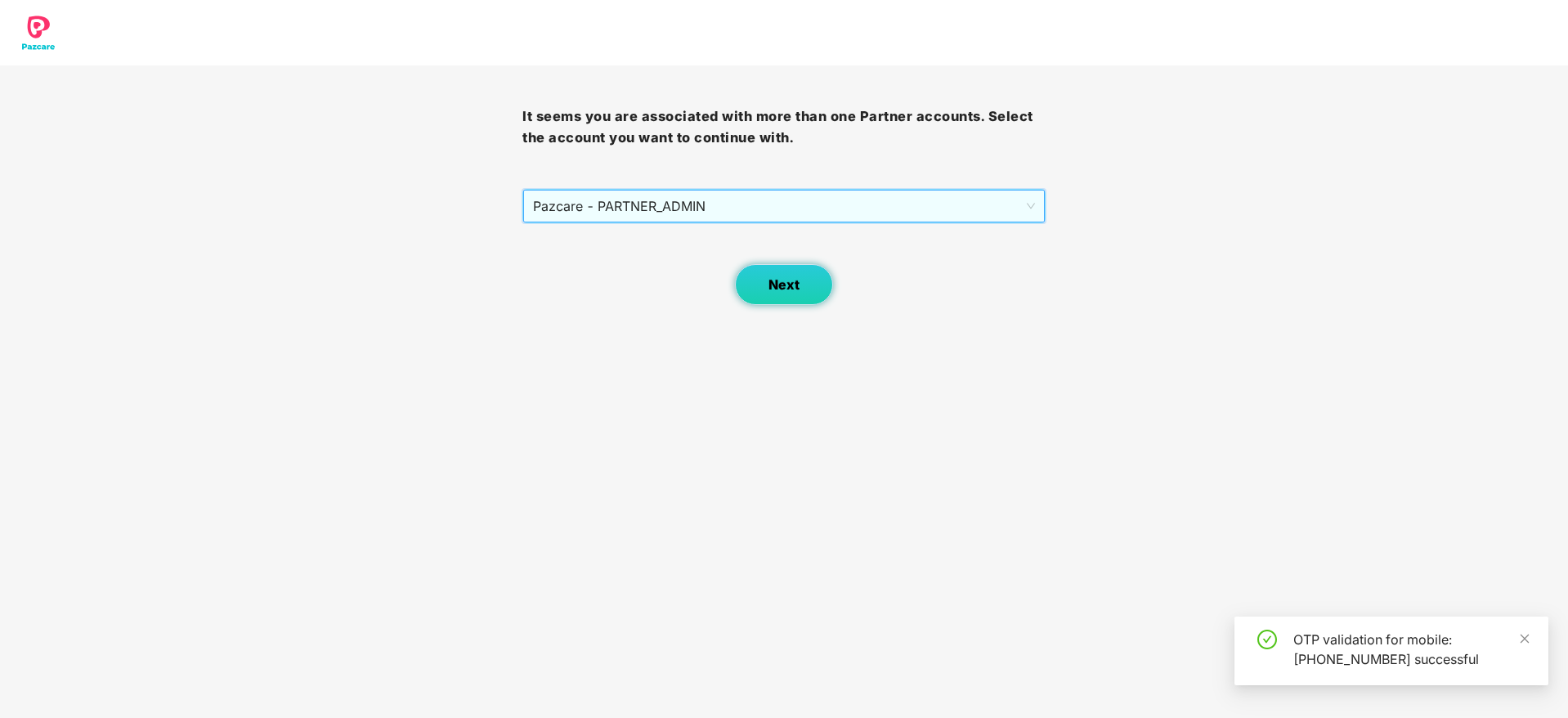
click at [772, 274] on button "Next" at bounding box center [784, 284] width 98 height 41
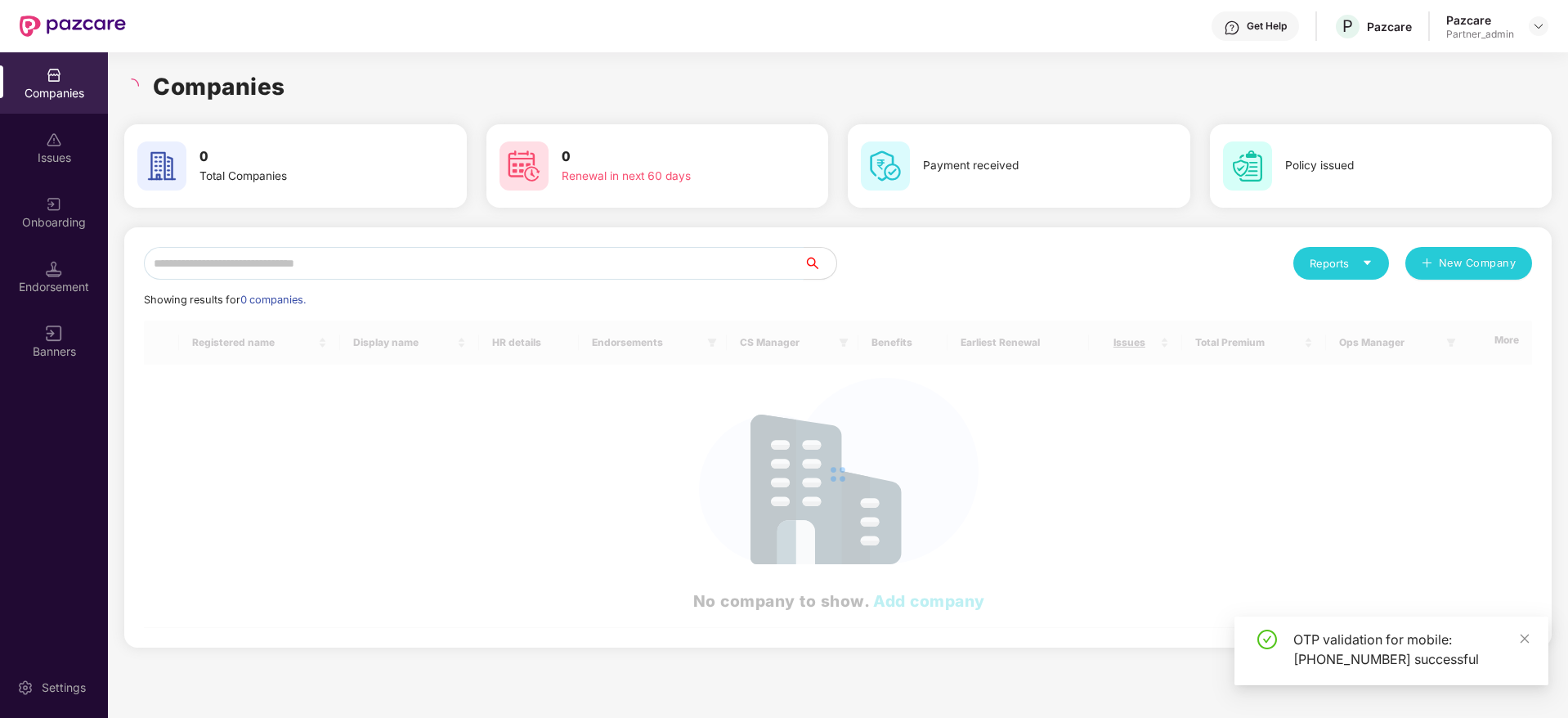
click at [362, 263] on input "text" at bounding box center [473, 263] width 659 height 33
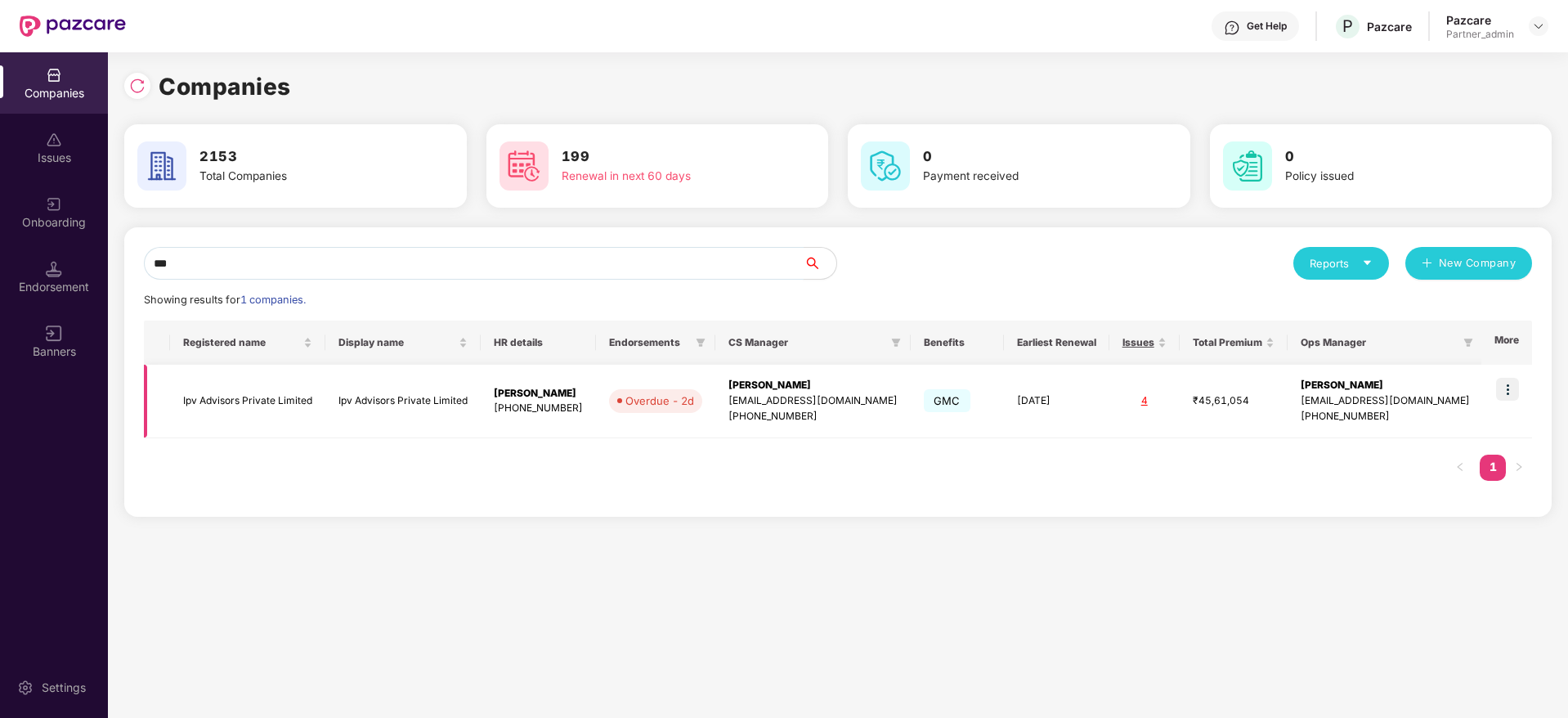
type input "***"
click at [1510, 393] on img at bounding box center [1508, 389] width 23 height 23
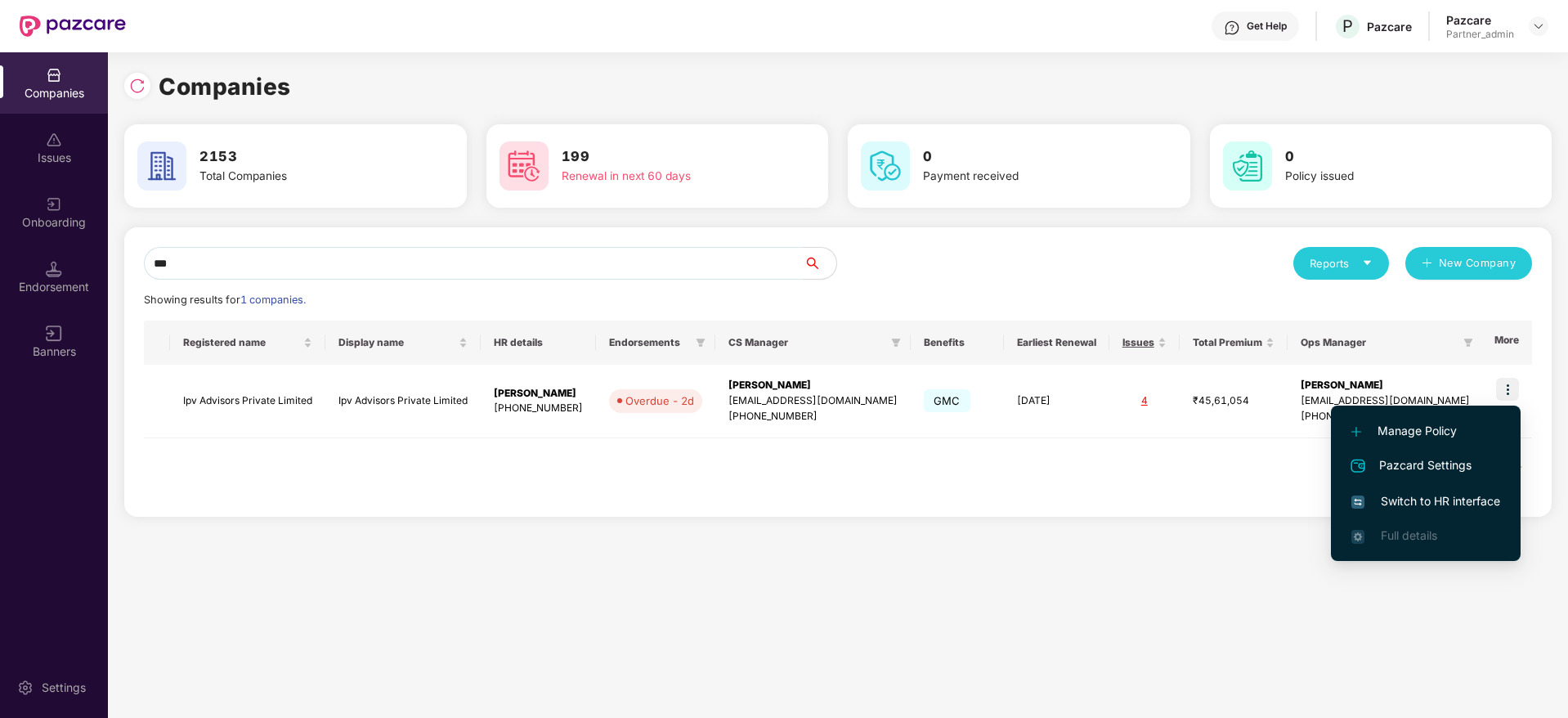
click at [1429, 495] on span "Switch to HR interface" at bounding box center [1425, 501] width 149 height 18
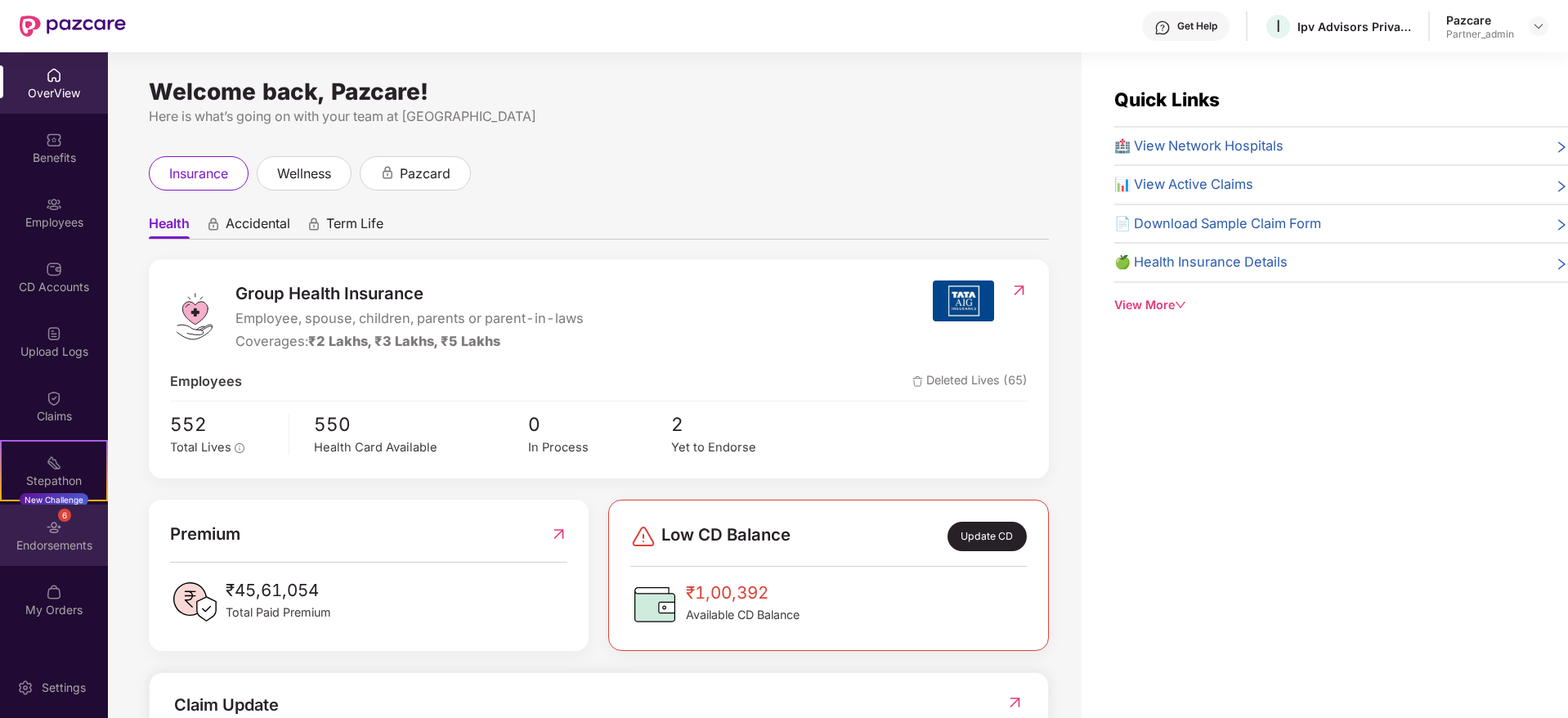
click at [77, 549] on div "Endorsements" at bounding box center [54, 545] width 108 height 16
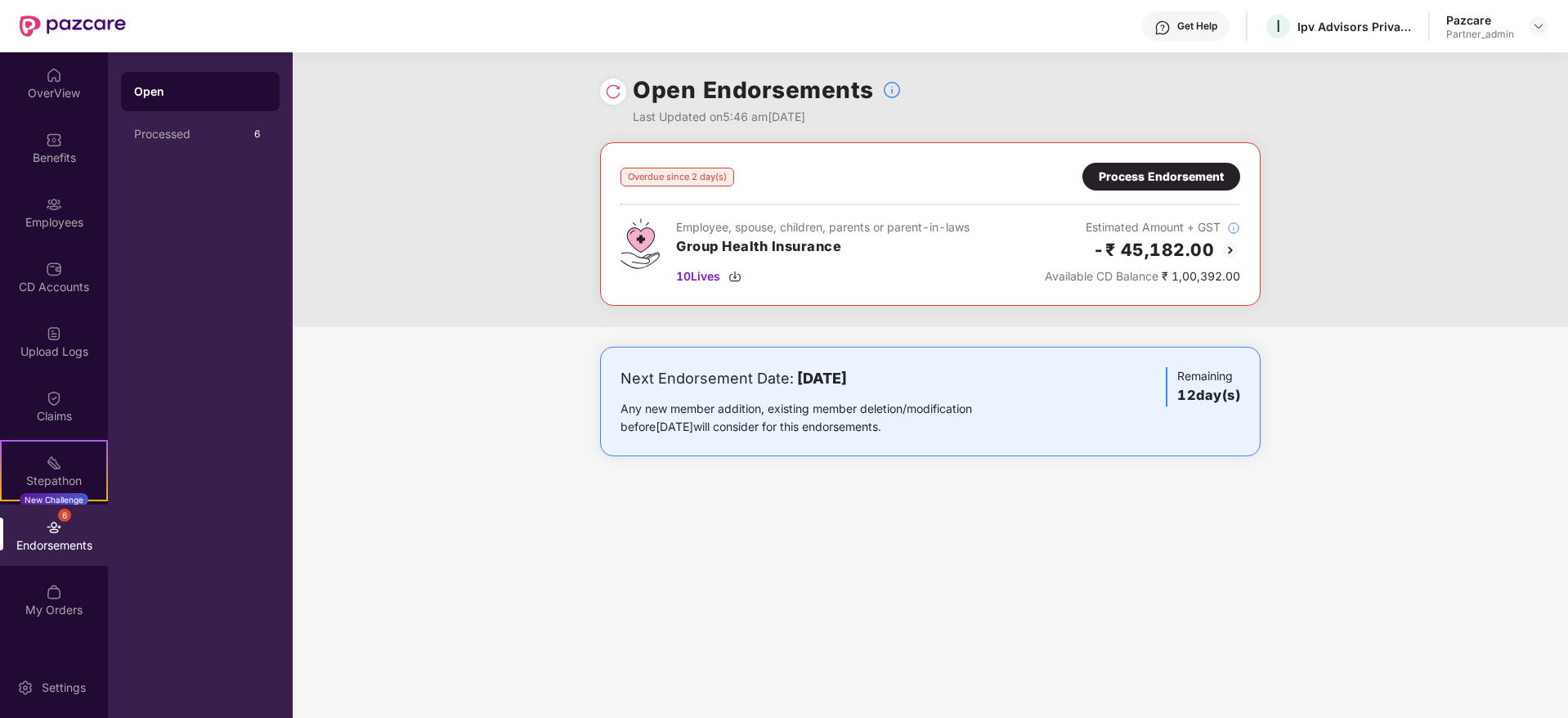
click at [1153, 169] on div "Process Endorsement" at bounding box center [1161, 176] width 125 height 18
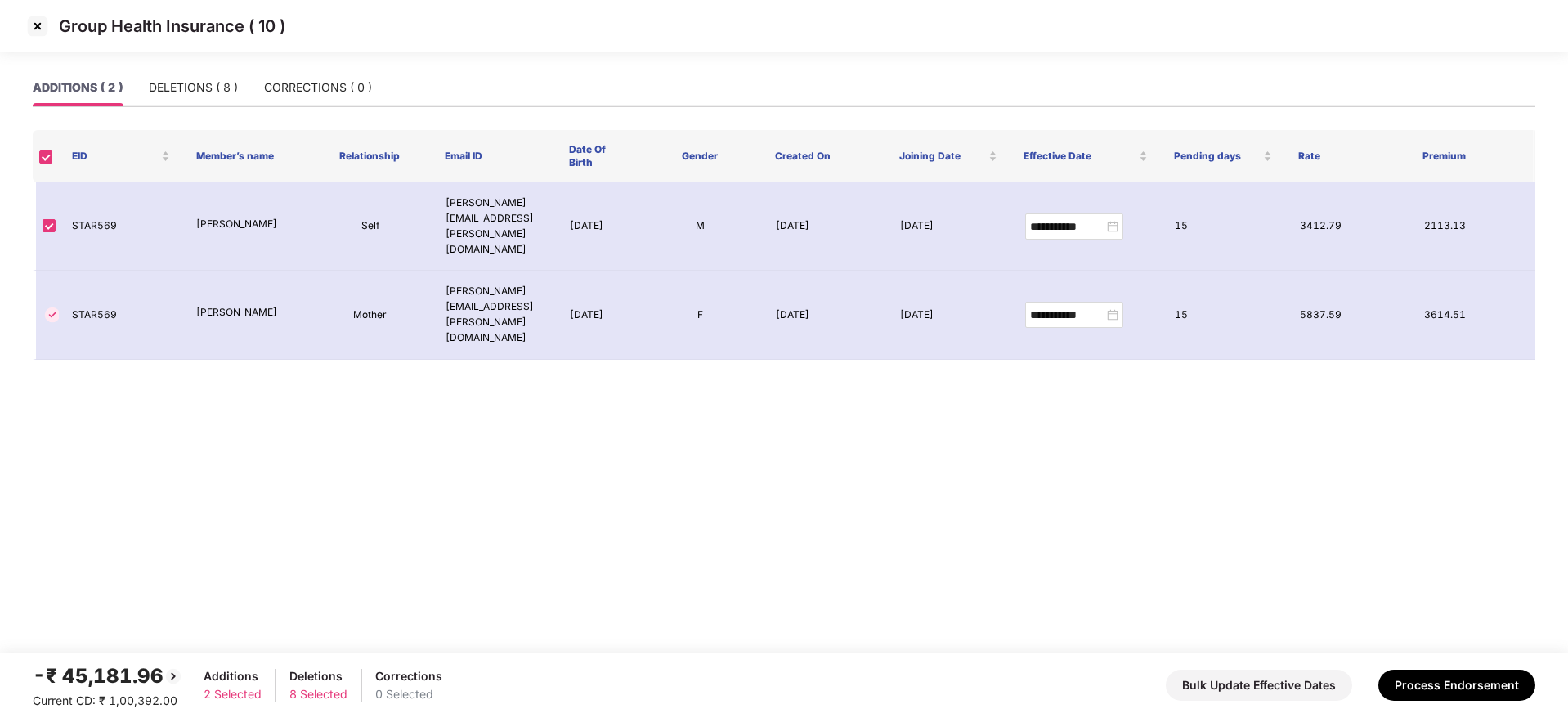
click at [37, 19] on img at bounding box center [38, 26] width 26 height 26
